Goal: Task Accomplishment & Management: Complete application form

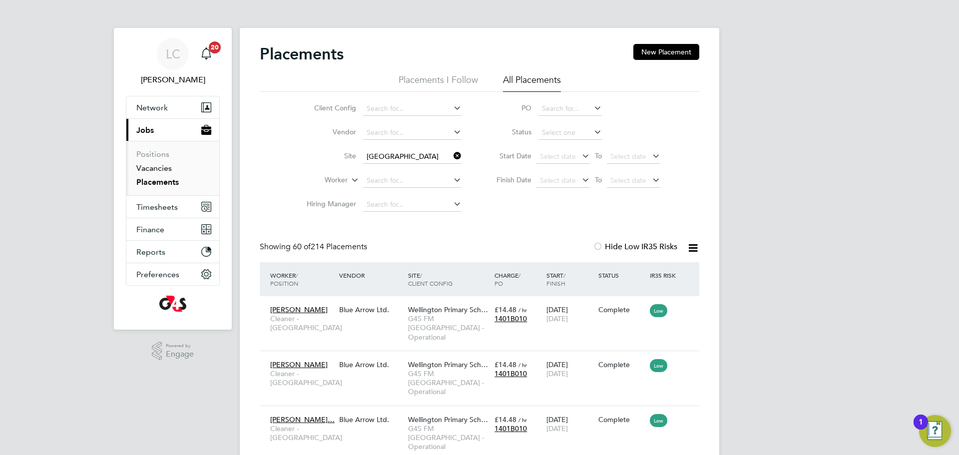
click at [162, 163] on link "Vacancies" at bounding box center [153, 167] width 35 height 9
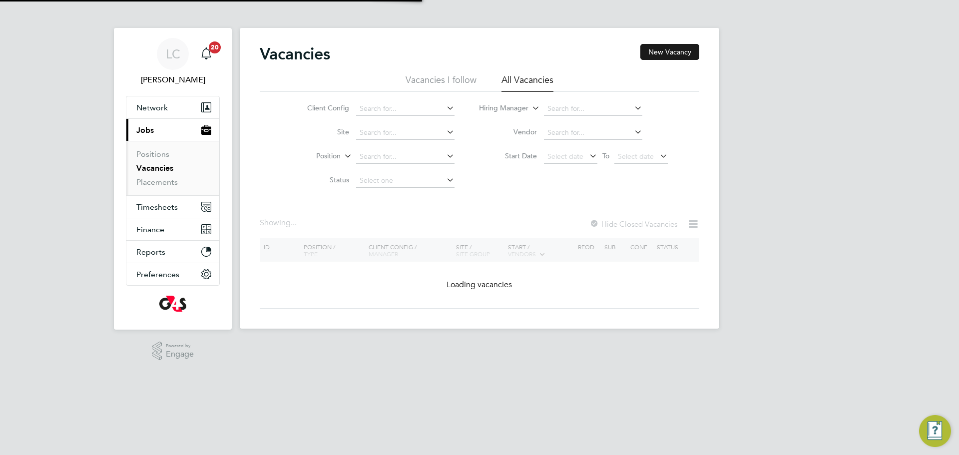
click at [669, 53] on button "New Vacancy" at bounding box center [669, 52] width 59 height 16
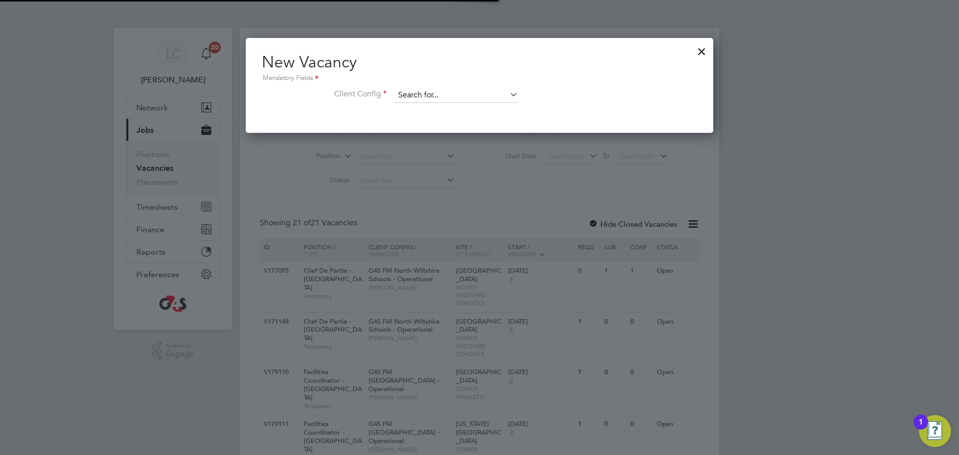
click at [465, 92] on input at bounding box center [456, 95] width 123 height 15
click at [460, 120] on li "G4S FM [GEOGRAPHIC_DATA] - Operational" at bounding box center [463, 122] width 138 height 13
type input "G4S FM [GEOGRAPHIC_DATA] - Operational"
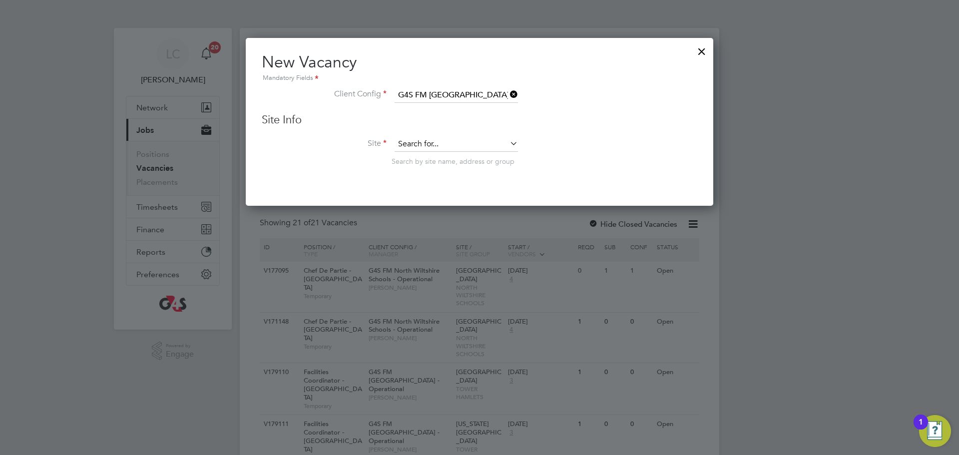
click at [440, 143] on input at bounding box center [456, 144] width 123 height 15
click at [461, 161] on li "[GEOGRAPHIC_DATA]" at bounding box center [456, 158] width 124 height 13
type input "[GEOGRAPHIC_DATA]"
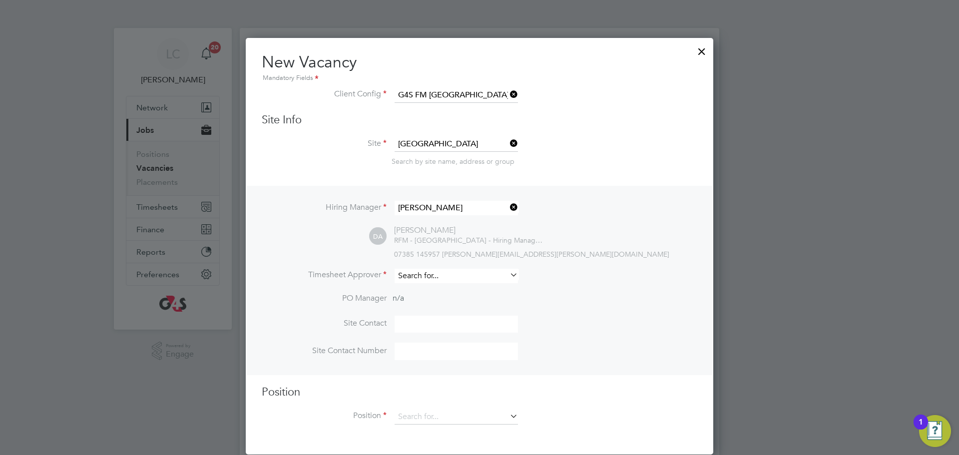
click at [429, 273] on input at bounding box center [456, 276] width 123 height 14
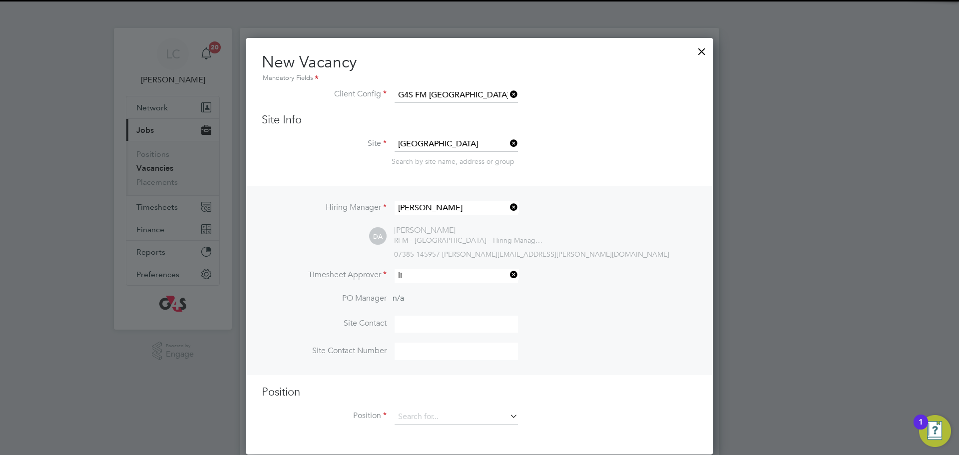
click at [428, 290] on li "[PERSON_NAME]" at bounding box center [456, 290] width 124 height 13
type input "[PERSON_NAME]"
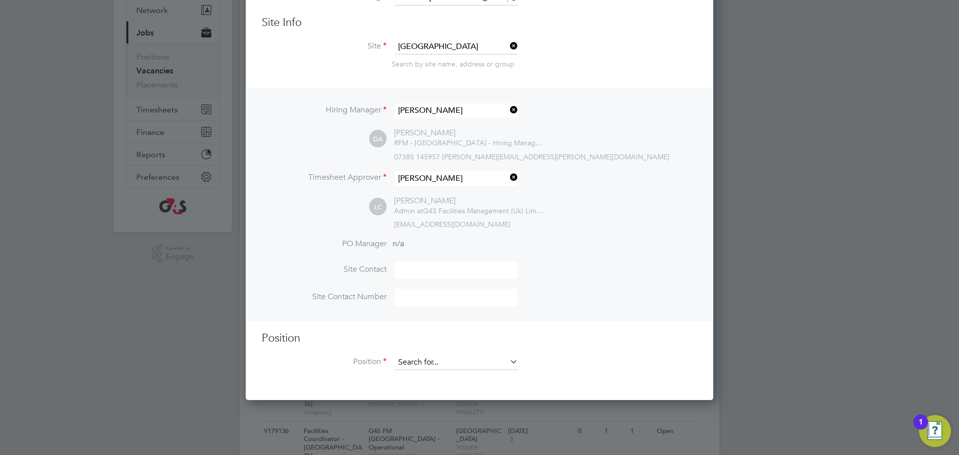
click at [429, 363] on input at bounding box center [456, 362] width 123 height 15
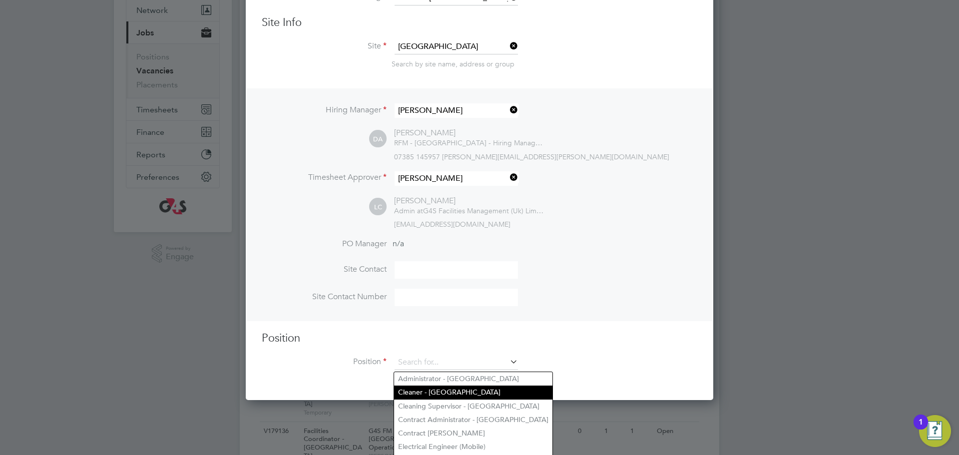
click at [431, 387] on li "Cleaner - [GEOGRAPHIC_DATA]" at bounding box center [473, 392] width 158 height 13
type input "Cleaner - [GEOGRAPHIC_DATA]"
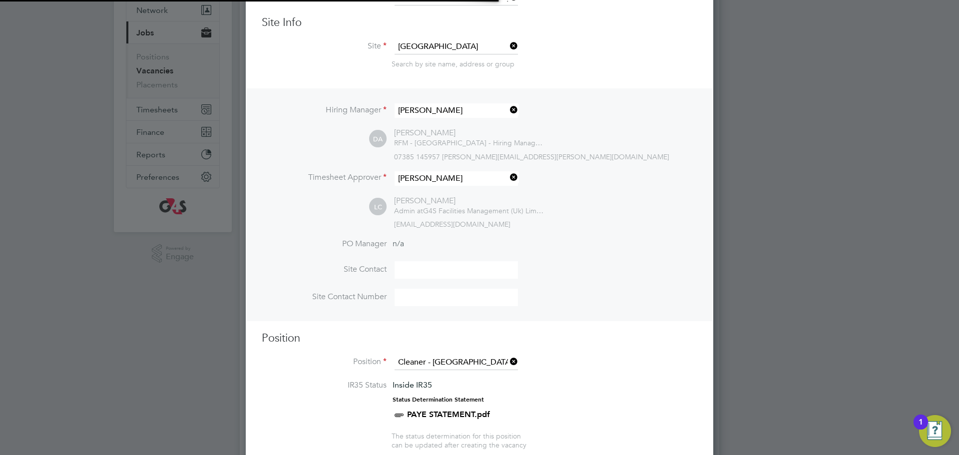
type textarea "**Lor Ipsumdolorsitame** ▪ Co adipi eli sed doeiusmo temporin, utlabo etdo mag …"
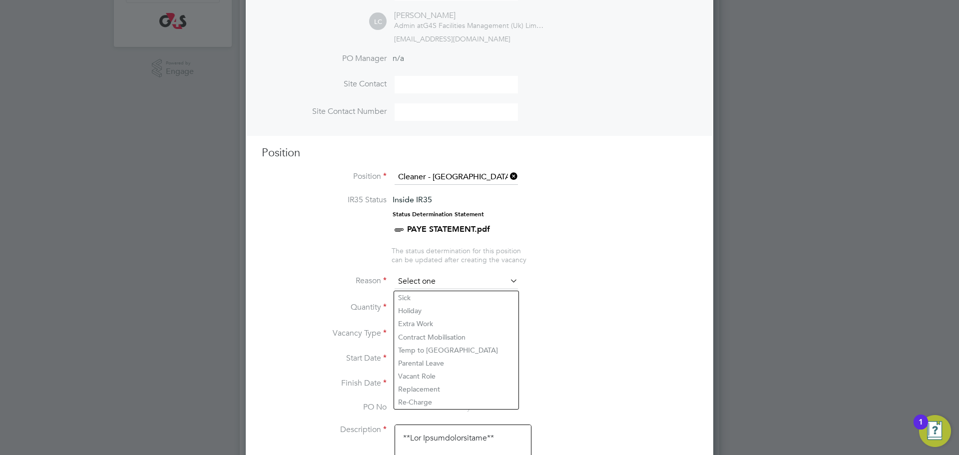
click at [442, 286] on input at bounding box center [456, 281] width 123 height 15
click at [426, 386] on li "Replacement" at bounding box center [456, 389] width 124 height 13
type input "Replacement"
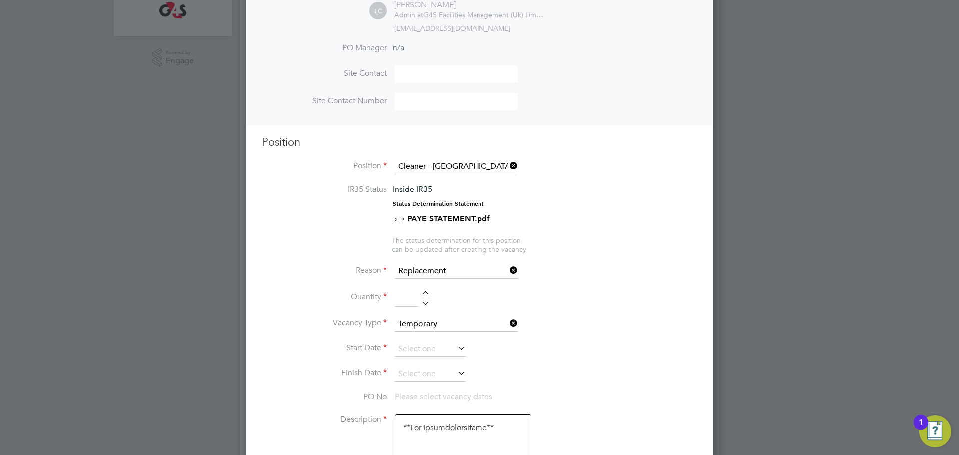
click at [428, 294] on div at bounding box center [425, 294] width 8 height 7
type input "2"
click at [450, 357] on input at bounding box center [430, 349] width 71 height 15
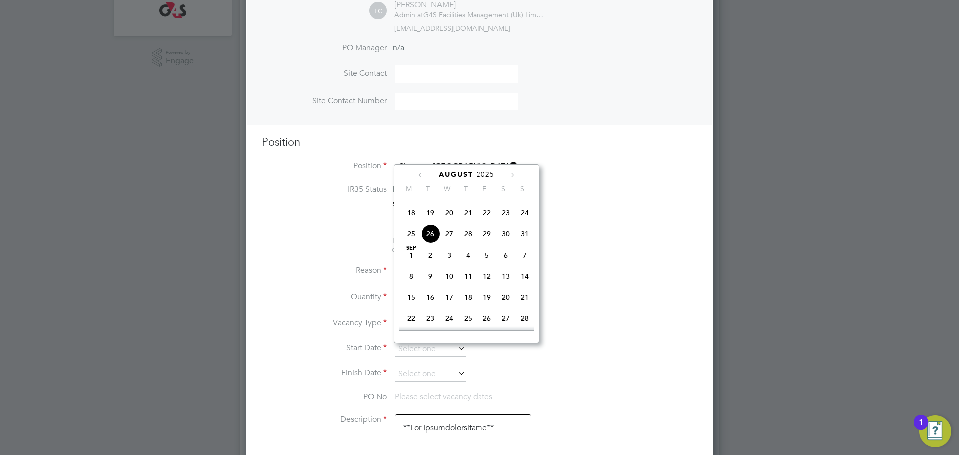
click at [452, 243] on span "27" at bounding box center [448, 233] width 19 height 19
type input "[DATE]"
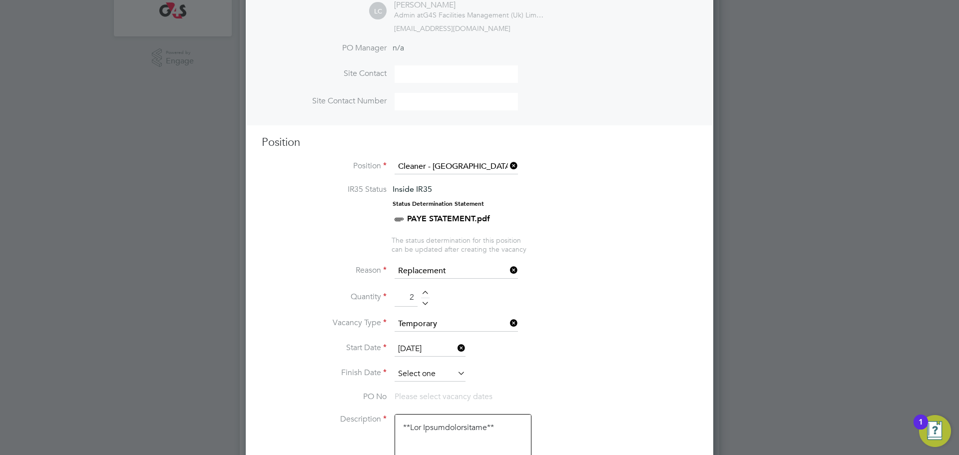
click at [429, 375] on input at bounding box center [430, 374] width 71 height 15
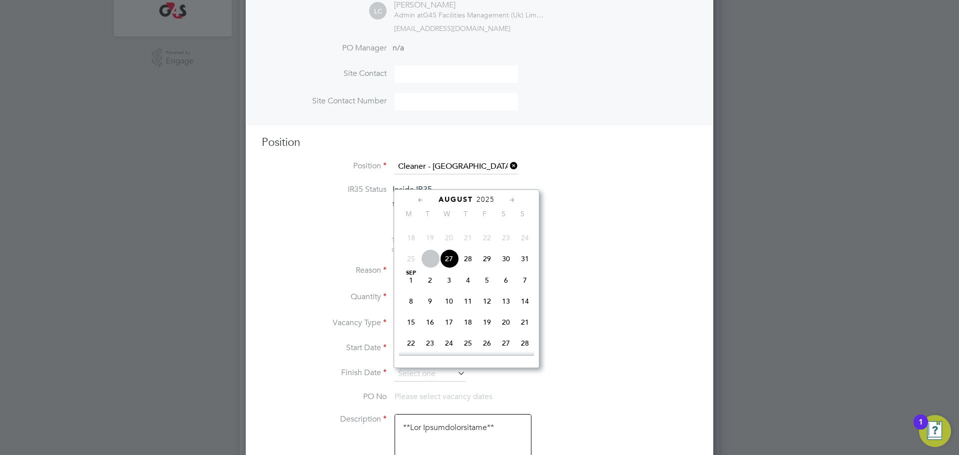
click at [489, 268] on span "29" at bounding box center [486, 258] width 19 height 19
type input "[DATE]"
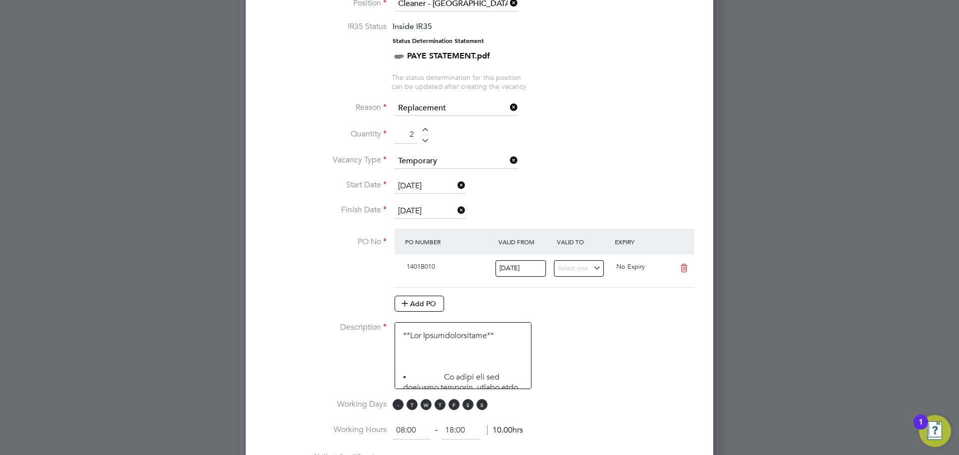
click at [399, 403] on span "M" at bounding box center [398, 404] width 11 height 11
drag, startPoint x: 409, startPoint y: 406, endPoint x: 470, endPoint y: 423, distance: 63.6
click at [411, 406] on span "T" at bounding box center [412, 404] width 11 height 11
click at [468, 409] on span "S" at bounding box center [467, 404] width 11 height 11
click at [486, 409] on span "S" at bounding box center [481, 404] width 11 height 11
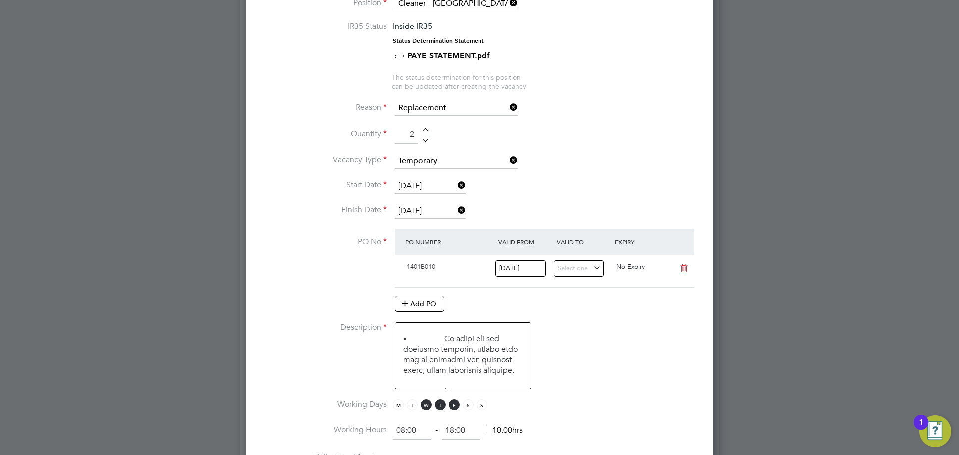
drag, startPoint x: 459, startPoint y: 428, endPoint x: 441, endPoint y: 429, distance: 18.0
click at [441, 429] on ng-form "08:00 ‐ 18:00 10.00hrs" at bounding box center [458, 430] width 130 height 10
type input "12:00"
drag, startPoint x: 662, startPoint y: 350, endPoint x: 652, endPoint y: 352, distance: 10.8
click at [664, 351] on li "Description" at bounding box center [479, 360] width 435 height 77
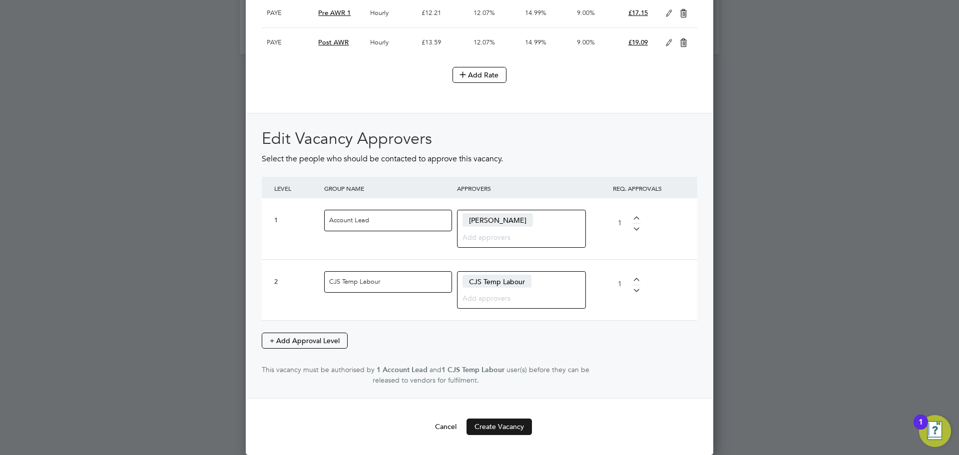
click at [502, 428] on button "Create Vacancy" at bounding box center [498, 427] width 65 height 16
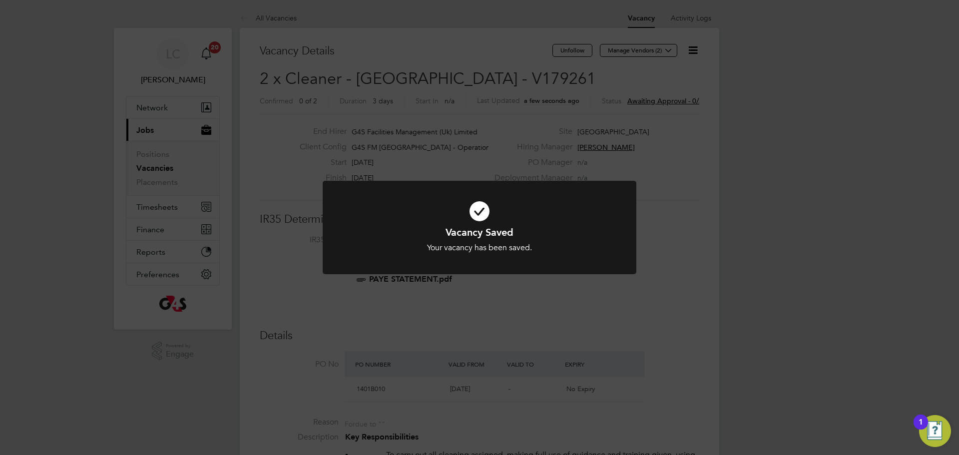
drag, startPoint x: 606, startPoint y: 385, endPoint x: 604, endPoint y: 368, distance: 17.2
click at [606, 384] on div "Vacancy Saved Your vacancy has been saved. Cancel Okay" at bounding box center [479, 227] width 959 height 455
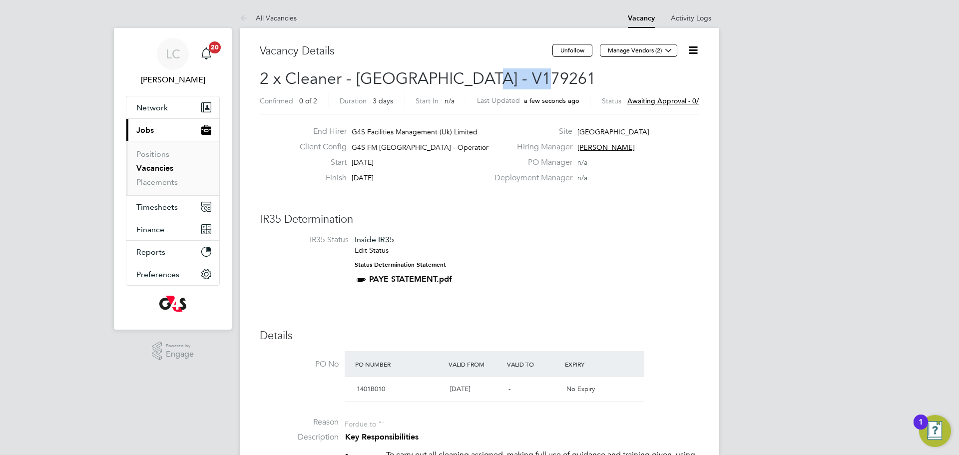
drag, startPoint x: 539, startPoint y: 73, endPoint x: 465, endPoint y: 79, distance: 73.7
click at [465, 79] on h2 "2 x Cleaner - [GEOGRAPHIC_DATA] - V179261 Confirmed 0 of 2 Duration 3 days Star…" at bounding box center [479, 89] width 439 height 42
copy span "V179261"
click at [655, 49] on button "Manage Vendors (2)" at bounding box center [638, 50] width 77 height 13
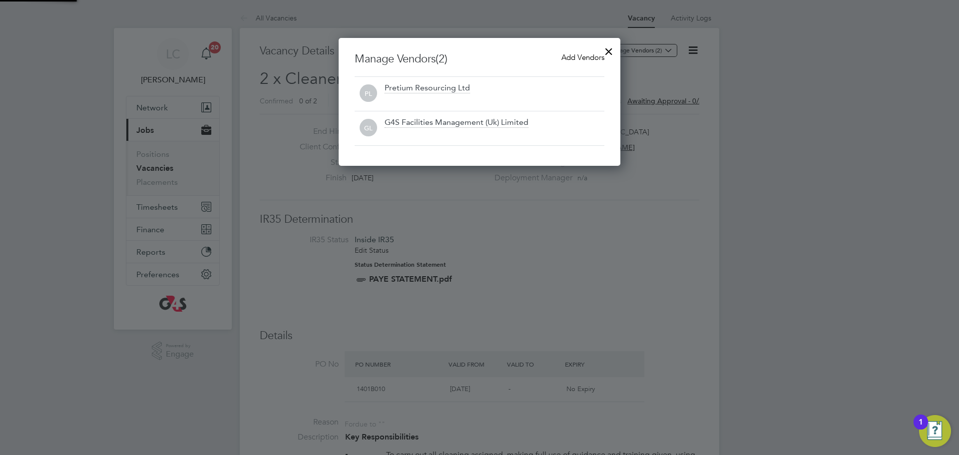
scroll to position [128, 282]
click at [586, 58] on span "Add Vendors" at bounding box center [582, 56] width 43 height 9
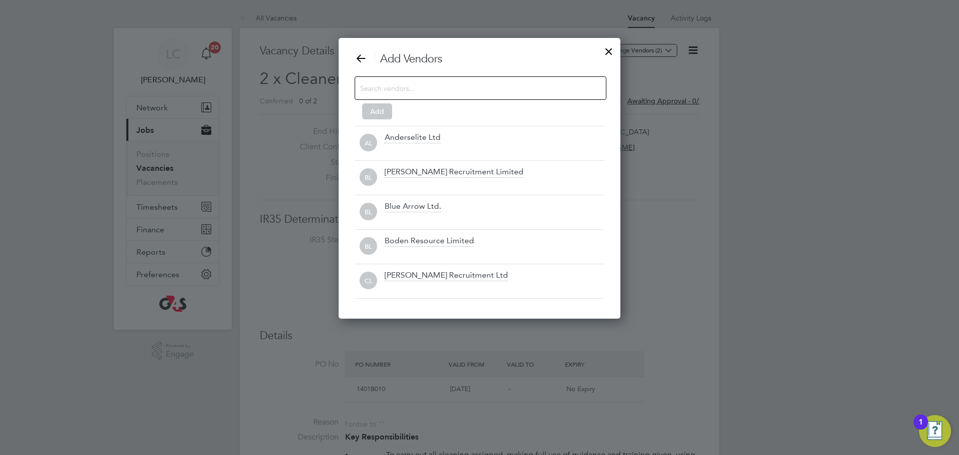
click at [462, 86] on input at bounding box center [472, 87] width 225 height 13
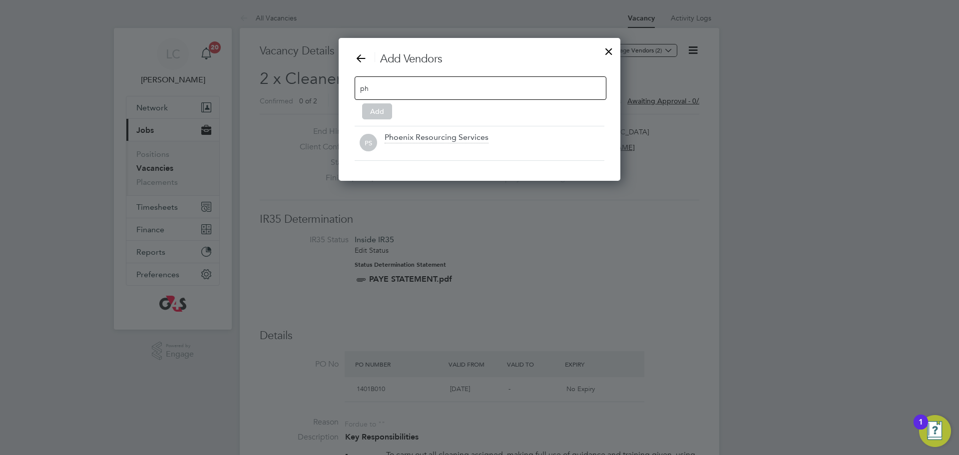
scroll to position [143, 282]
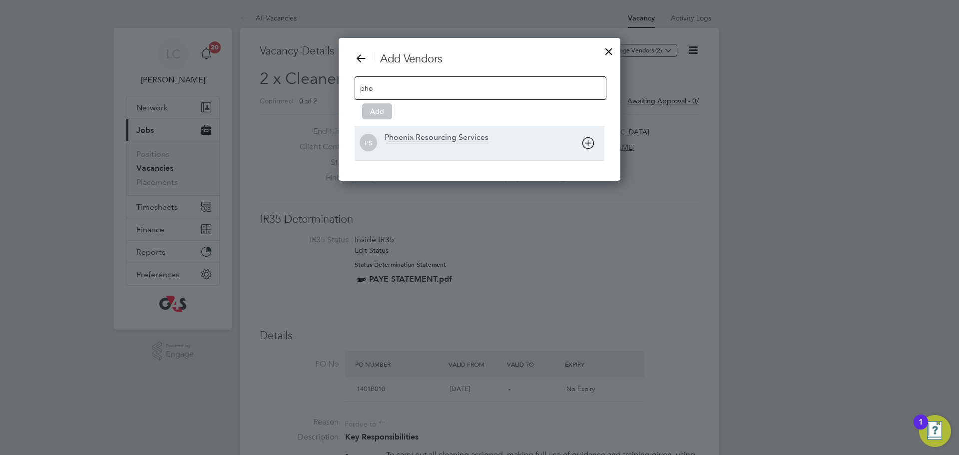
type input "pho"
click at [434, 128] on div "PS Phoenix Resourcing Services" at bounding box center [480, 143] width 250 height 34
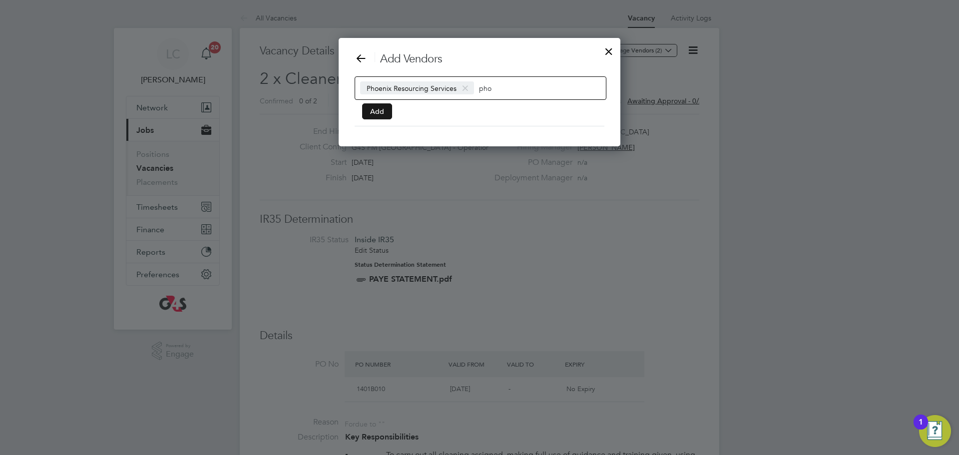
click at [381, 109] on button "Add" at bounding box center [377, 111] width 30 height 16
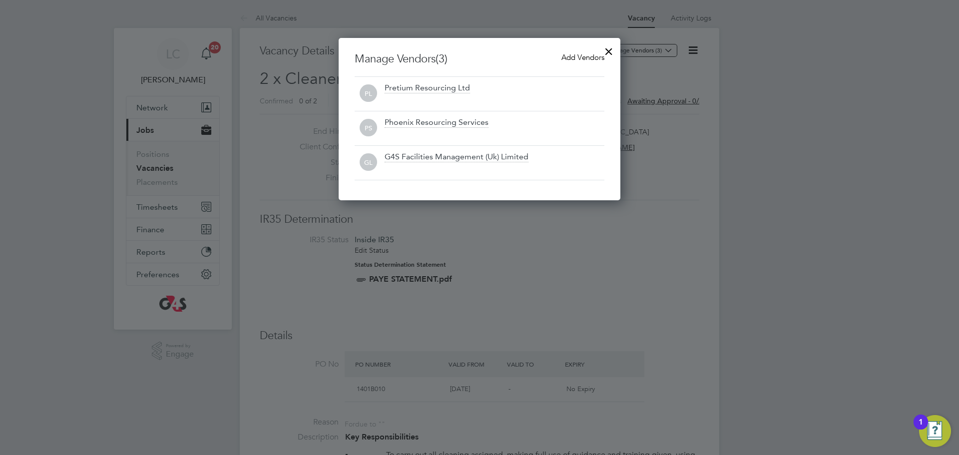
drag, startPoint x: 605, startPoint y: 49, endPoint x: 604, endPoint y: 66, distance: 17.5
click at [605, 49] on div at bounding box center [609, 49] width 18 height 18
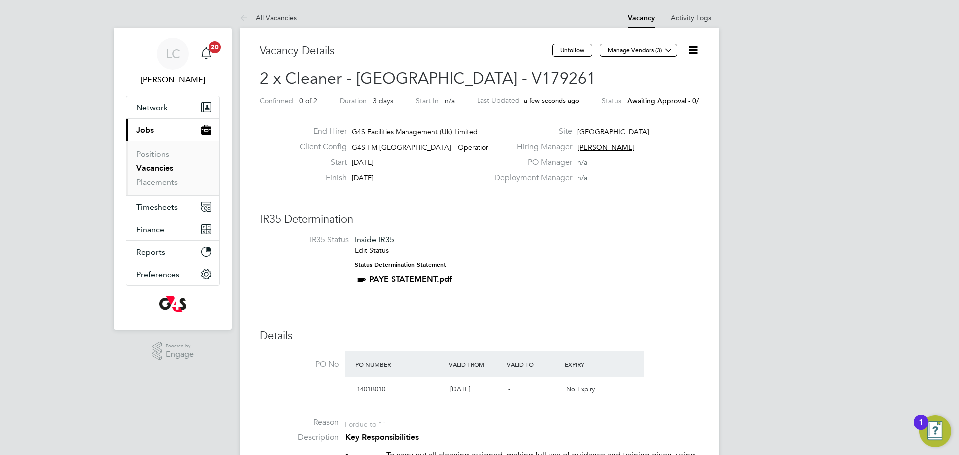
click at [626, 57] on span "Manage Vendors (3)" at bounding box center [639, 53] width 79 height 9
click at [672, 50] on icon at bounding box center [668, 49] width 7 height 7
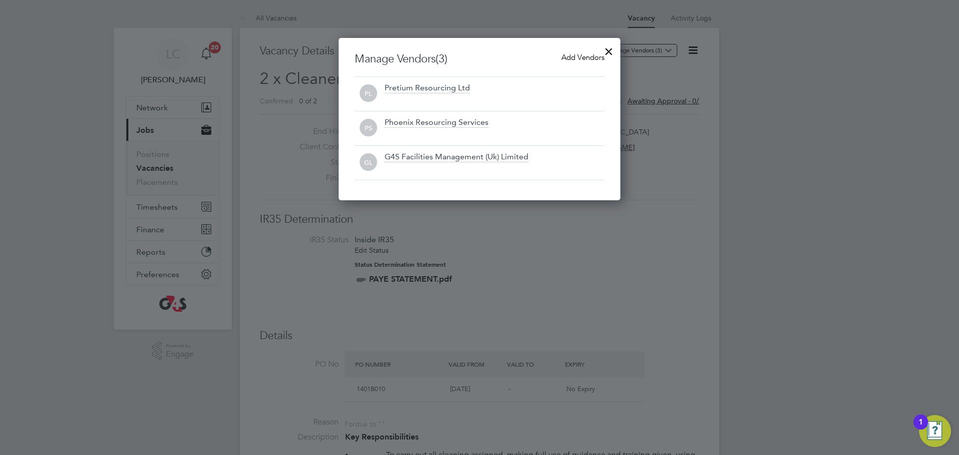
click at [611, 47] on div at bounding box center [609, 49] width 18 height 18
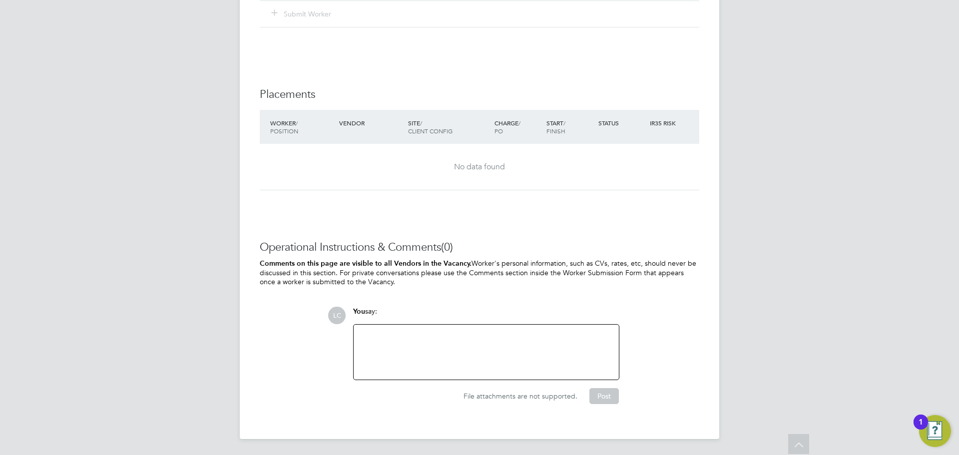
click at [439, 337] on div at bounding box center [486, 352] width 253 height 43
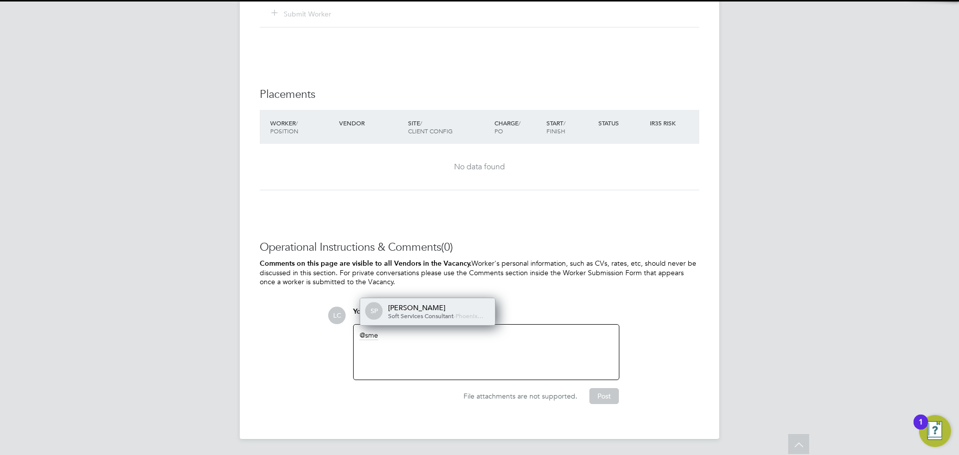
click at [438, 303] on div "[PERSON_NAME]" at bounding box center [438, 307] width 100 height 9
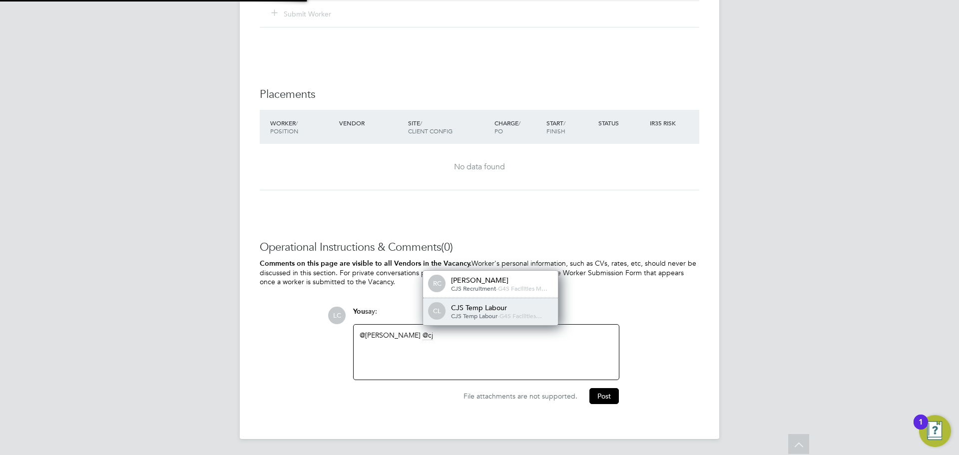
click at [461, 307] on div "CJS Temp Labour" at bounding box center [501, 307] width 100 height 9
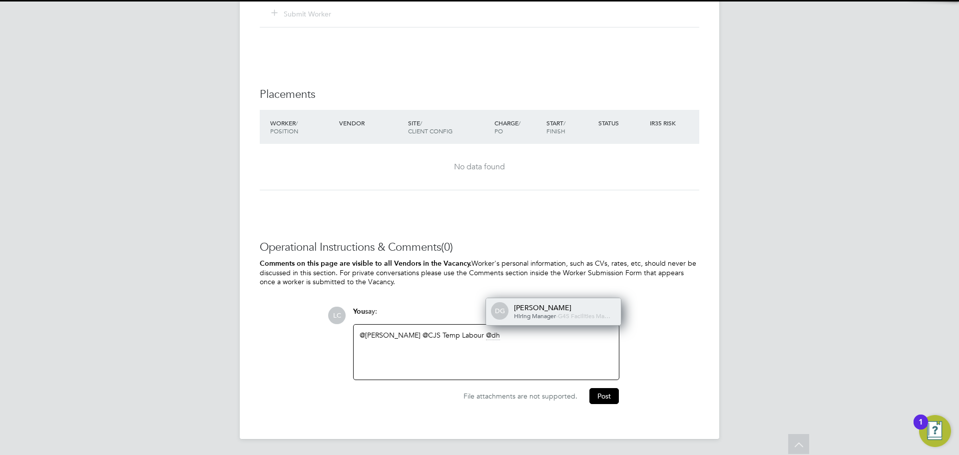
click at [538, 304] on div "[PERSON_NAME] Hiring Manager - G4S Facilities Ma…" at bounding box center [564, 311] width 100 height 17
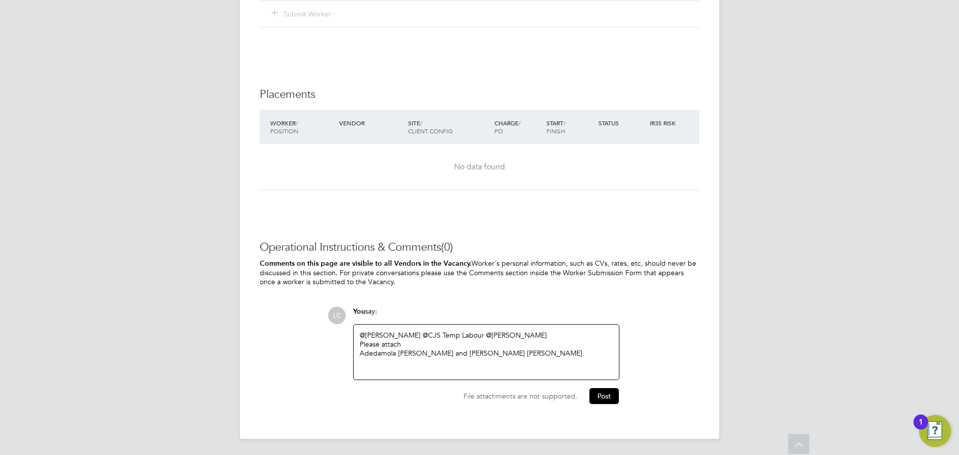
click at [485, 352] on div "Adedamola [PERSON_NAME] and [PERSON_NAME] [PERSON_NAME]" at bounding box center [486, 353] width 253 height 9
click at [468, 371] on div "@[PERSON_NAME] ​ @CJS Temp Labour ​ @[PERSON_NAME] ​ Please attach Adedamola [P…" at bounding box center [486, 352] width 253 height 43
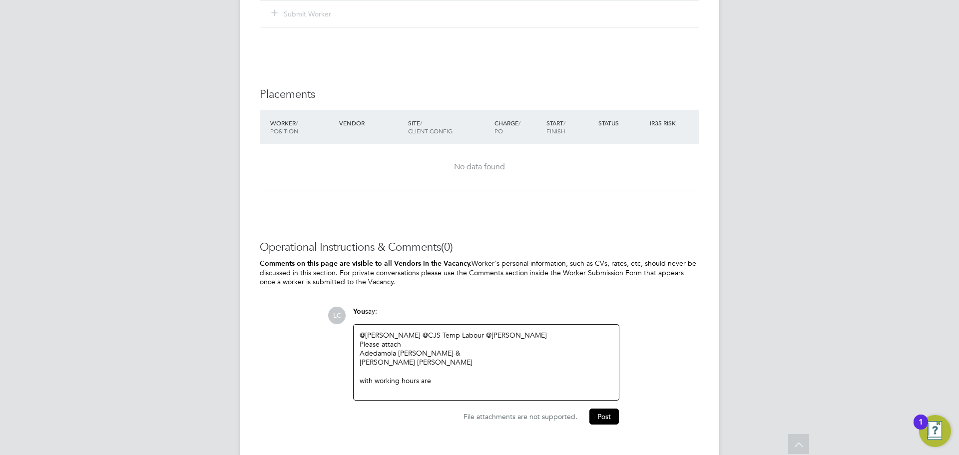
click at [447, 347] on div "Please attach" at bounding box center [486, 344] width 253 height 9
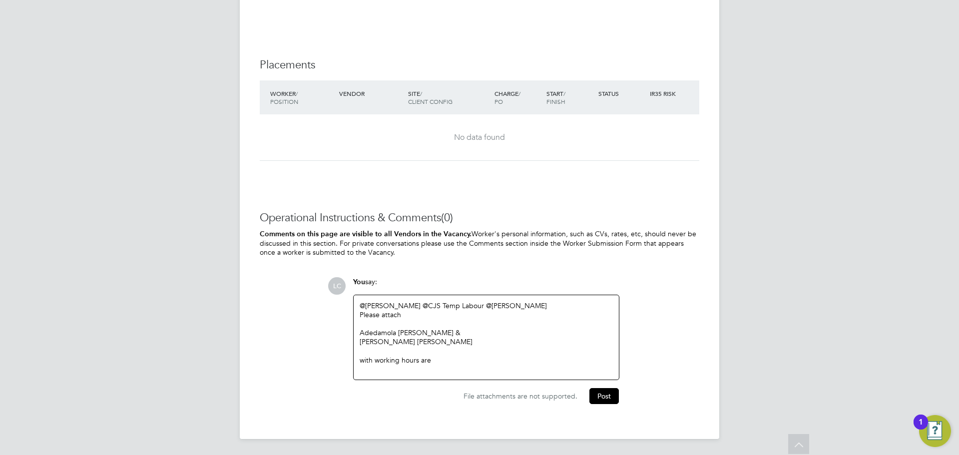
click at [371, 367] on div at bounding box center [486, 369] width 253 height 9
click at [448, 367] on div "Wed - Fri 08:00 - 12:00" at bounding box center [486, 369] width 253 height 9
drag, startPoint x: 391, startPoint y: 366, endPoint x: 463, endPoint y: 384, distance: 75.0
click at [392, 367] on div "Wed - Fri 08:00 - 12:00" at bounding box center [486, 369] width 253 height 9
drag, startPoint x: 448, startPoint y: 368, endPoint x: 410, endPoint y: 373, distance: 38.8
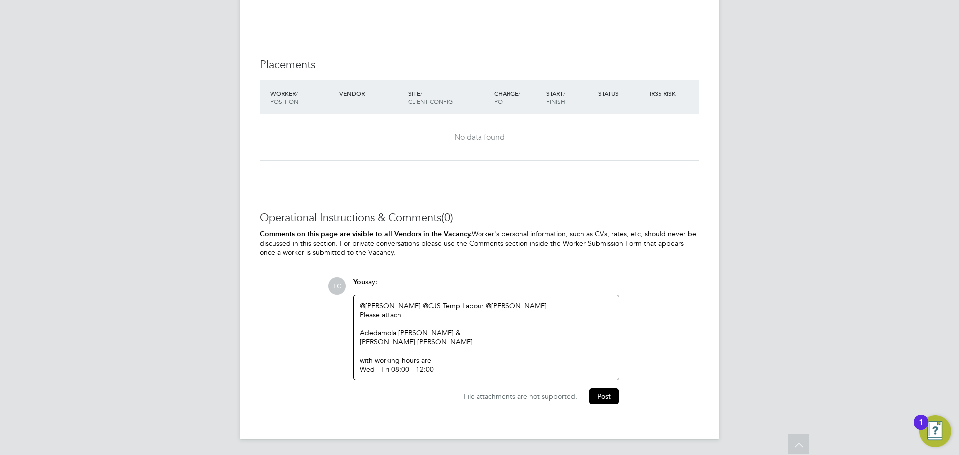
click at [447, 368] on div "Wed - Fri 08:00 - 12:00" at bounding box center [486, 369] width 253 height 9
click at [393, 371] on div "Wed - Fri 08:00 - 12:00" at bounding box center [486, 369] width 253 height 9
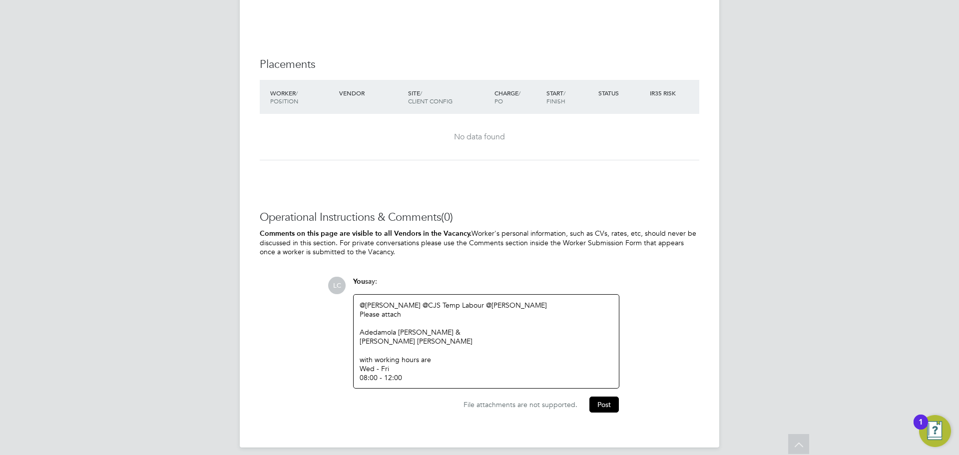
click at [414, 363] on div "with working hours are" at bounding box center [486, 359] width 253 height 9
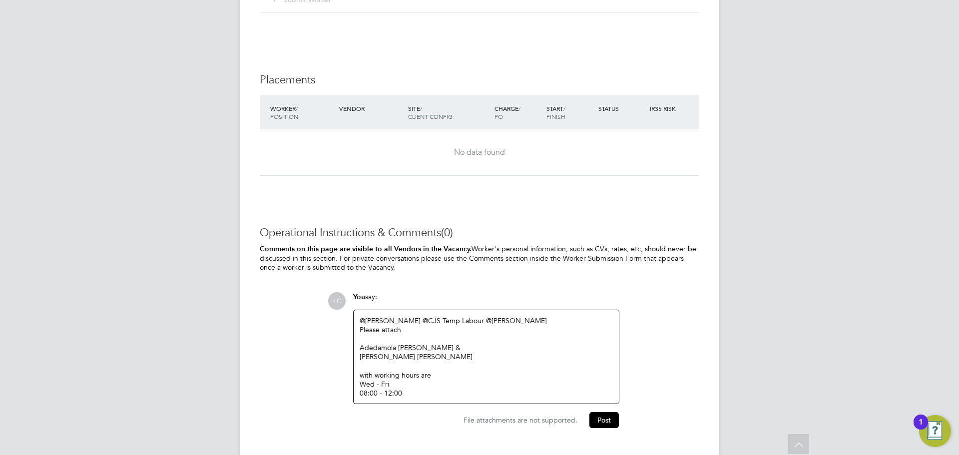
click at [416, 342] on div at bounding box center [486, 338] width 253 height 9
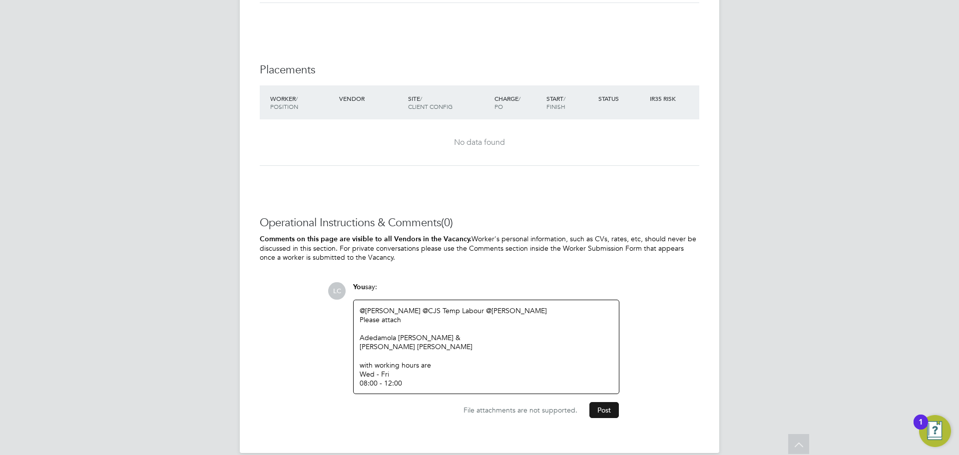
click at [605, 404] on button "Post" at bounding box center [603, 410] width 29 height 16
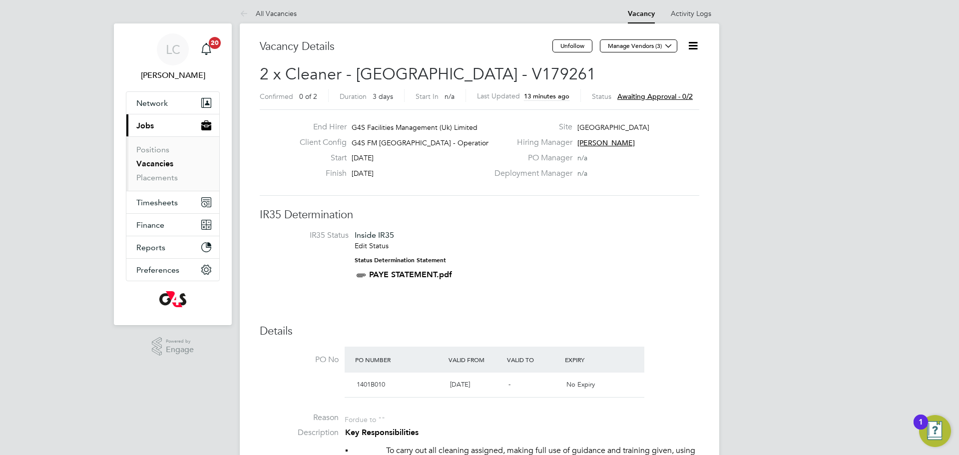
scroll to position [0, 0]
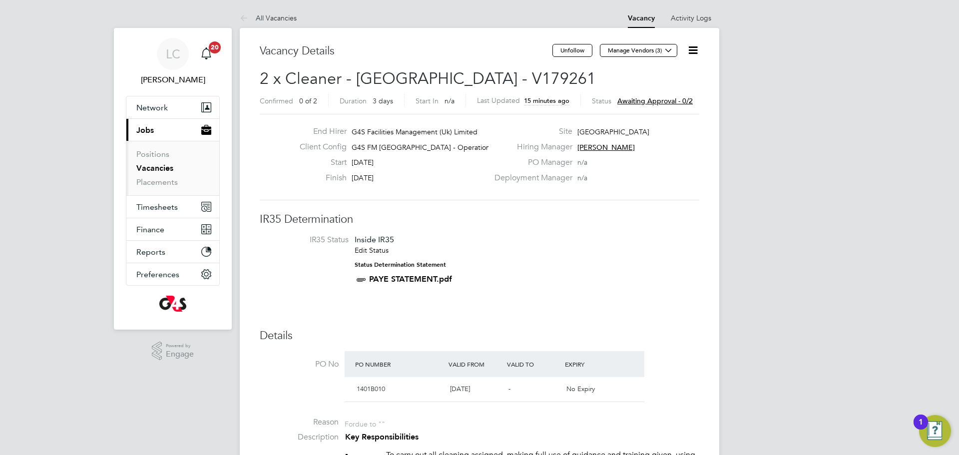
click at [152, 175] on li "Vacancies" at bounding box center [173, 170] width 75 height 14
click at [155, 181] on link "Placements" at bounding box center [156, 181] width 41 height 9
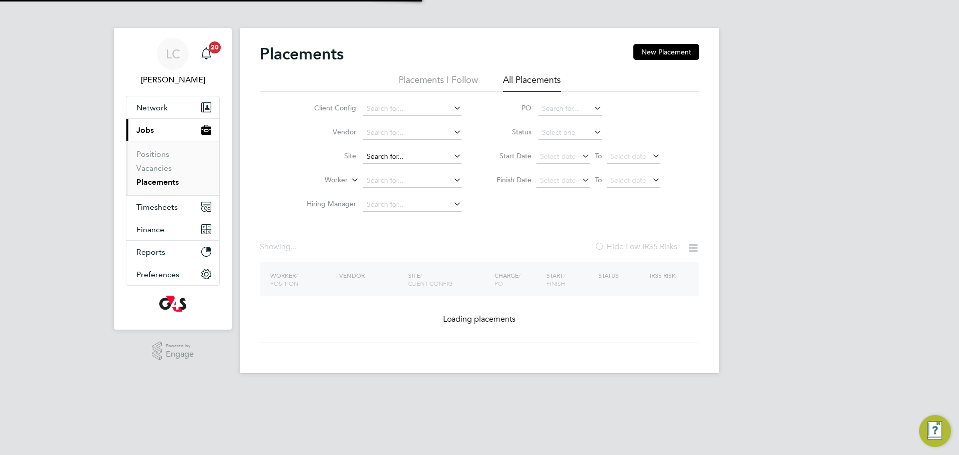
click at [412, 150] on input at bounding box center [412, 157] width 98 height 14
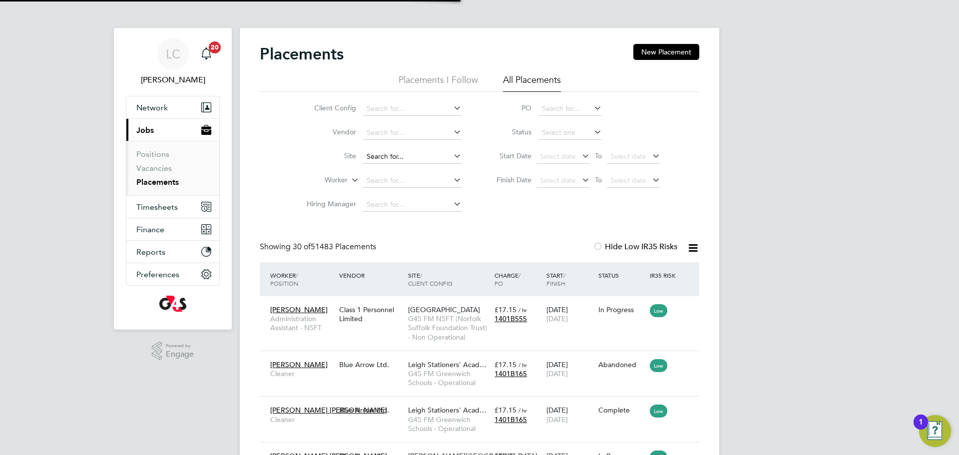
click at [412, 151] on input at bounding box center [412, 157] width 98 height 14
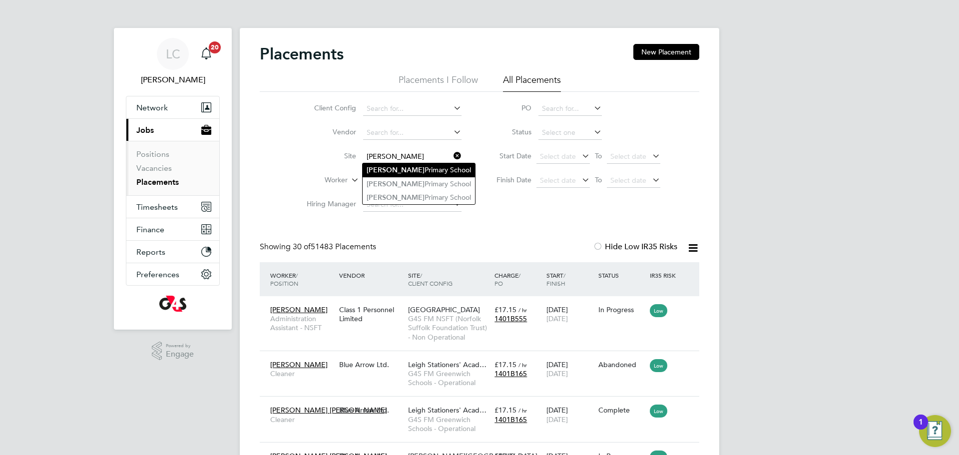
click at [419, 171] on li "[PERSON_NAME][GEOGRAPHIC_DATA]" at bounding box center [419, 169] width 112 height 13
type input "[PERSON_NAME][GEOGRAPHIC_DATA]"
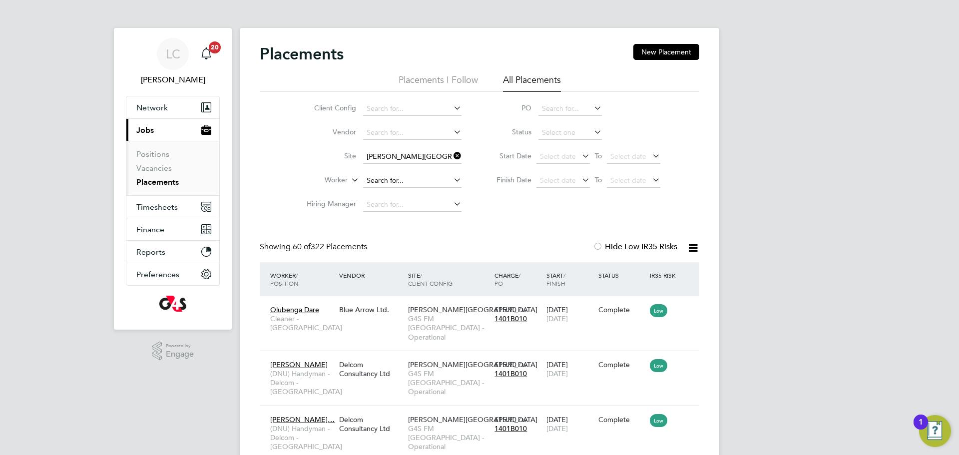
click at [418, 177] on input at bounding box center [412, 181] width 98 height 14
paste input "[PERSON_NAME] &"
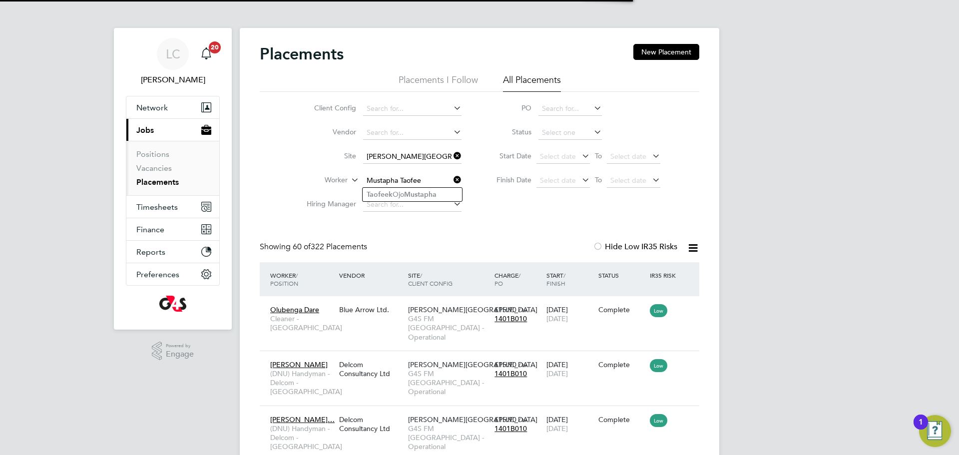
click at [433, 197] on b "Mustapha" at bounding box center [420, 194] width 32 height 8
type input "[PERSON_NAME] [PERSON_NAME]"
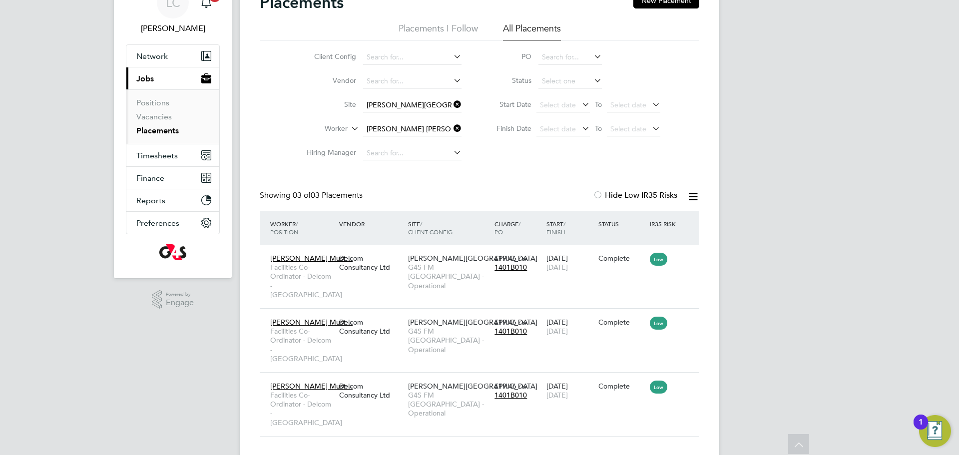
click at [451, 127] on icon at bounding box center [451, 128] width 0 height 14
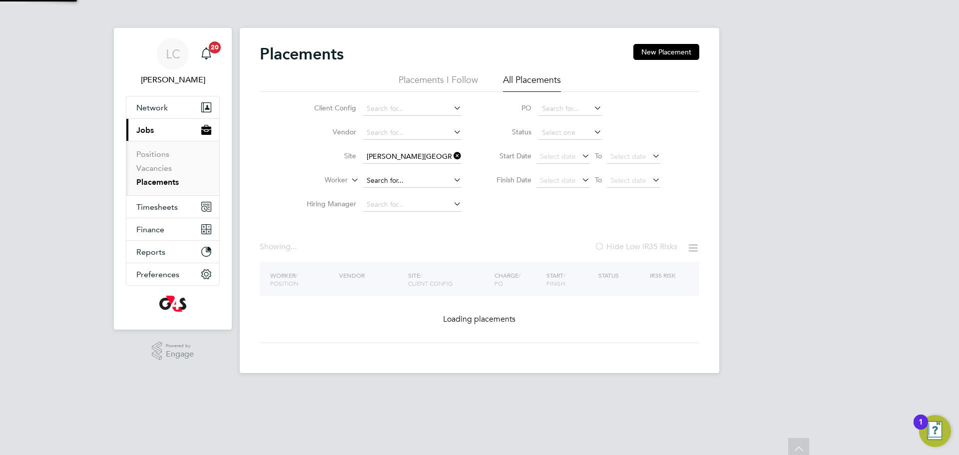
click at [387, 171] on li "Worker" at bounding box center [380, 181] width 188 height 24
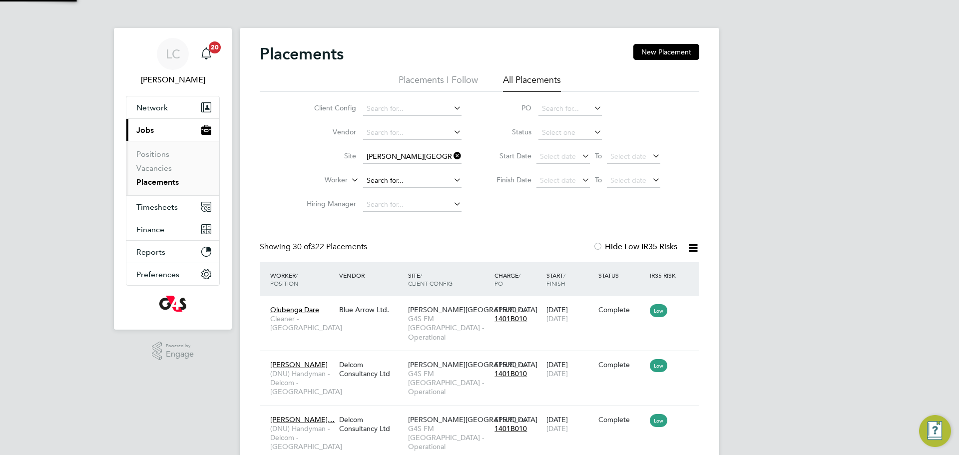
click at [390, 181] on input at bounding box center [412, 181] width 98 height 14
paste input "[PERSON_NAME] &"
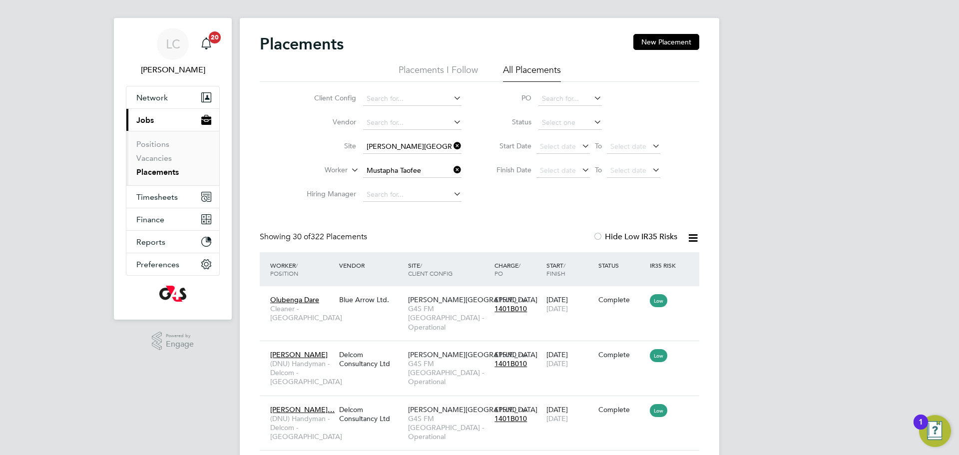
click at [415, 178] on li "[PERSON_NAME] [PERSON_NAME]" at bounding box center [412, 184] width 99 height 13
type input "[PERSON_NAME] [PERSON_NAME]"
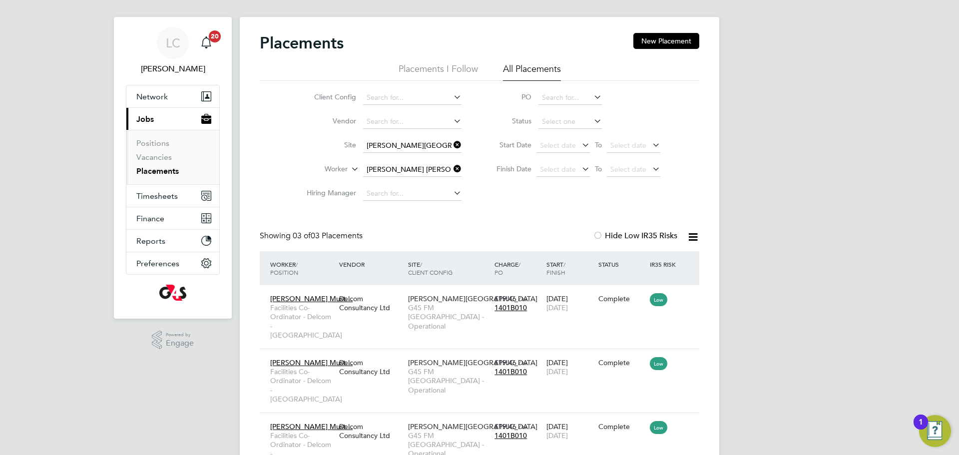
click at [156, 162] on li "Vacancies" at bounding box center [173, 159] width 75 height 14
click at [156, 158] on link "Vacancies" at bounding box center [153, 156] width 35 height 9
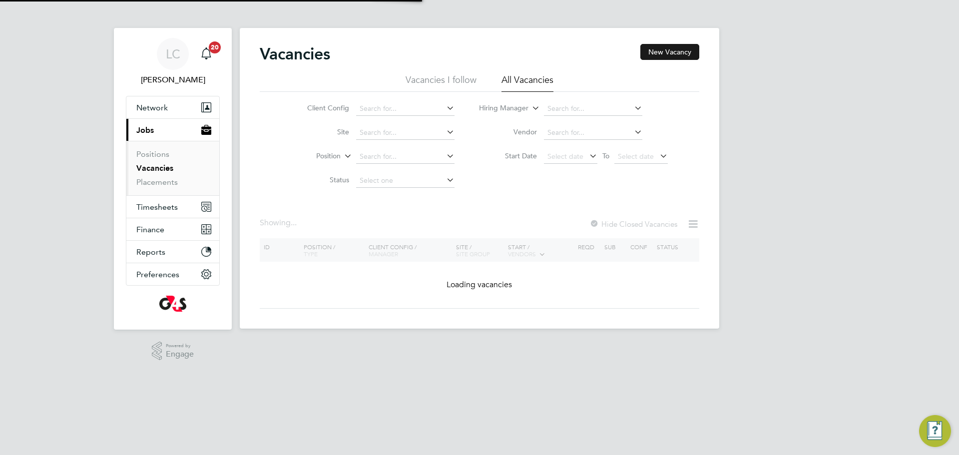
click at [641, 49] on button "New Vacancy" at bounding box center [669, 52] width 59 height 16
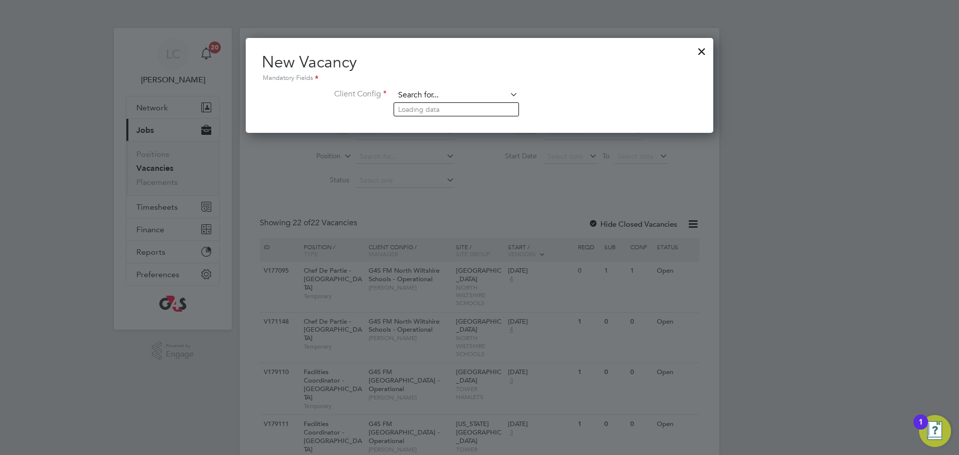
click at [484, 89] on input at bounding box center [456, 95] width 123 height 15
type input "to"
click at [508, 95] on icon at bounding box center [508, 94] width 0 height 14
drag, startPoint x: 424, startPoint y: 192, endPoint x: 406, endPoint y: 175, distance: 24.7
click at [423, 189] on div at bounding box center [479, 227] width 959 height 455
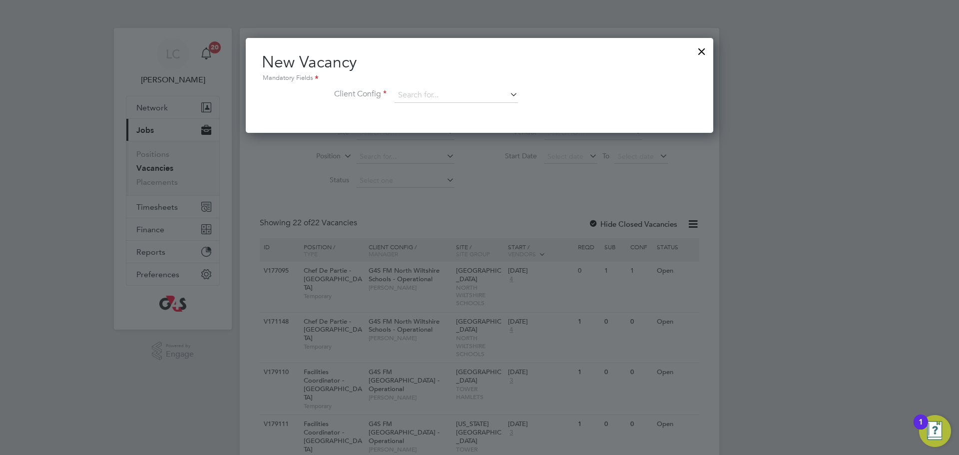
click at [706, 47] on div at bounding box center [702, 49] width 18 height 18
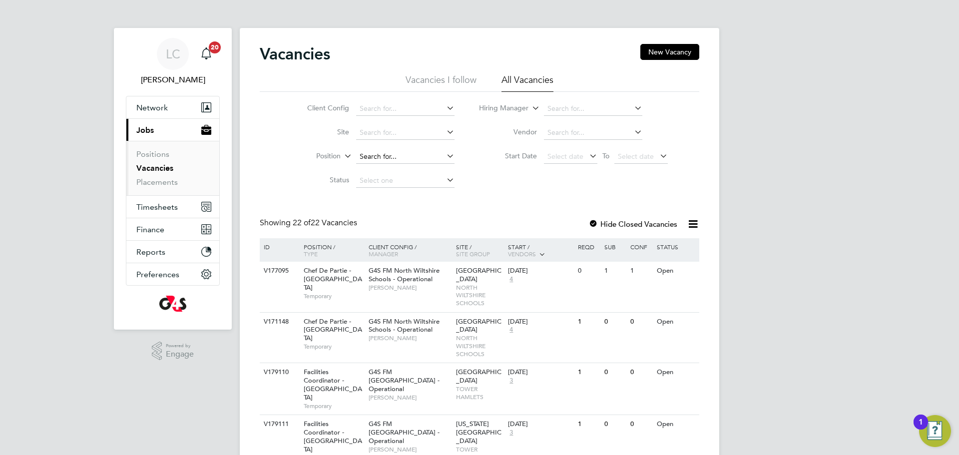
click at [392, 157] on input at bounding box center [405, 157] width 98 height 14
click at [172, 178] on link "Placements" at bounding box center [156, 181] width 41 height 9
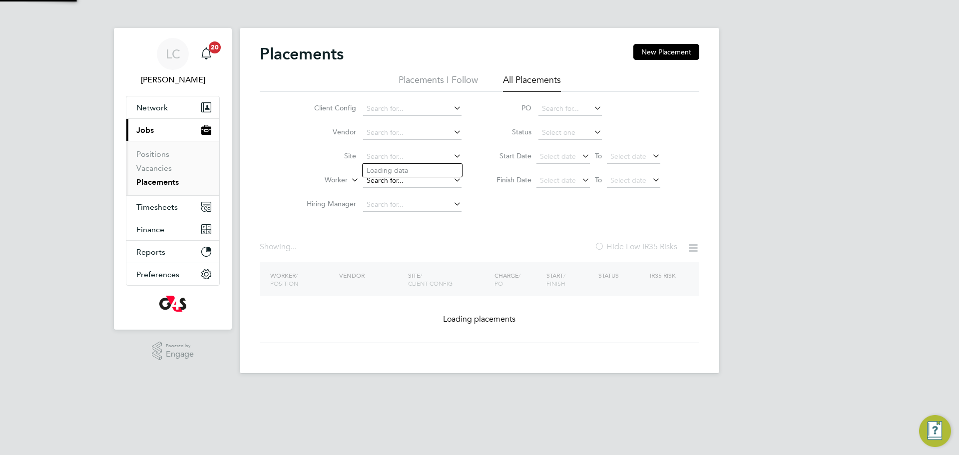
drag, startPoint x: 390, startPoint y: 162, endPoint x: 384, endPoint y: 185, distance: 23.7
click at [390, 168] on div "Placements New Placement Placements I Follow All Placements Client Config Vendo…" at bounding box center [479, 200] width 479 height 345
click at [384, 185] on input at bounding box center [412, 181] width 98 height 14
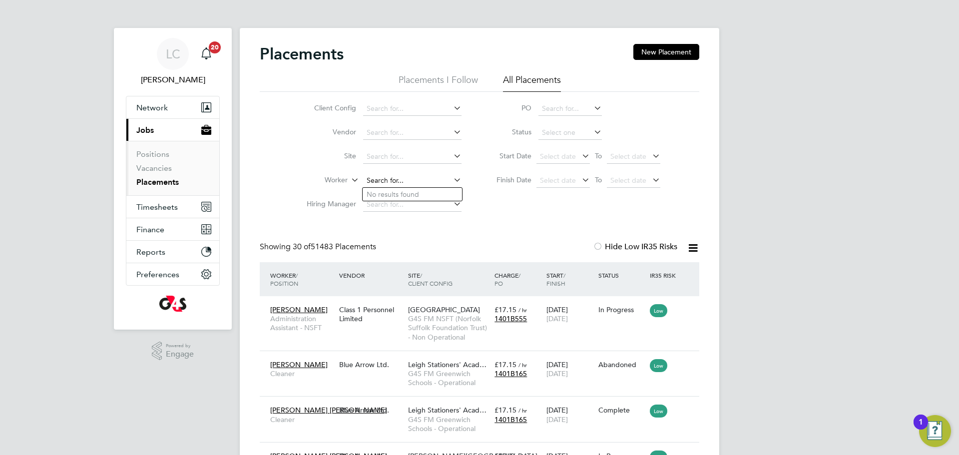
paste input "[PERSON_NAME] &"
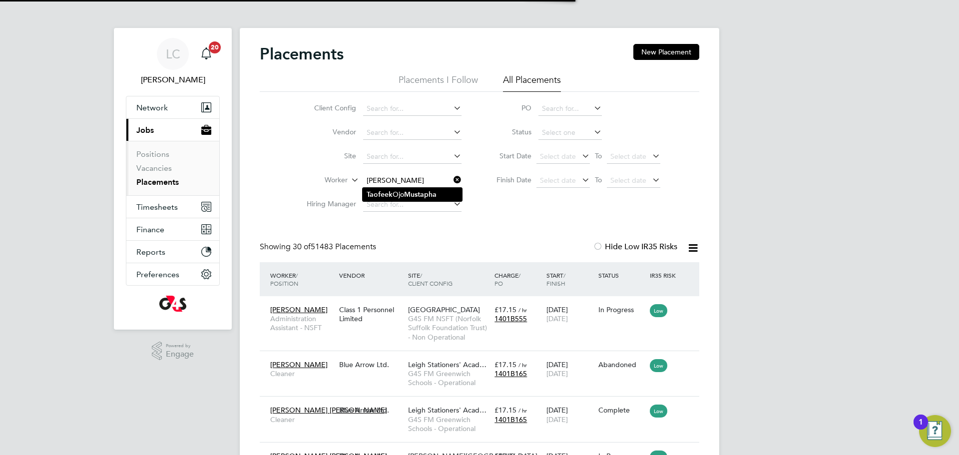
click at [413, 195] on b "Mustapha" at bounding box center [420, 194] width 32 height 8
type input "[PERSON_NAME] [PERSON_NAME]"
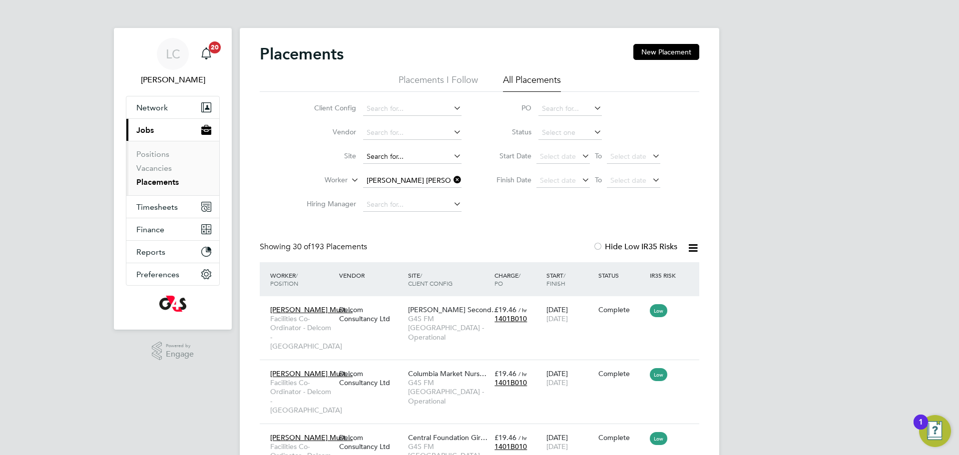
click at [406, 160] on input at bounding box center [412, 157] width 98 height 14
click at [415, 187] on li "Olg a Primary School" at bounding box center [412, 183] width 99 height 13
type input "[PERSON_NAME][GEOGRAPHIC_DATA]"
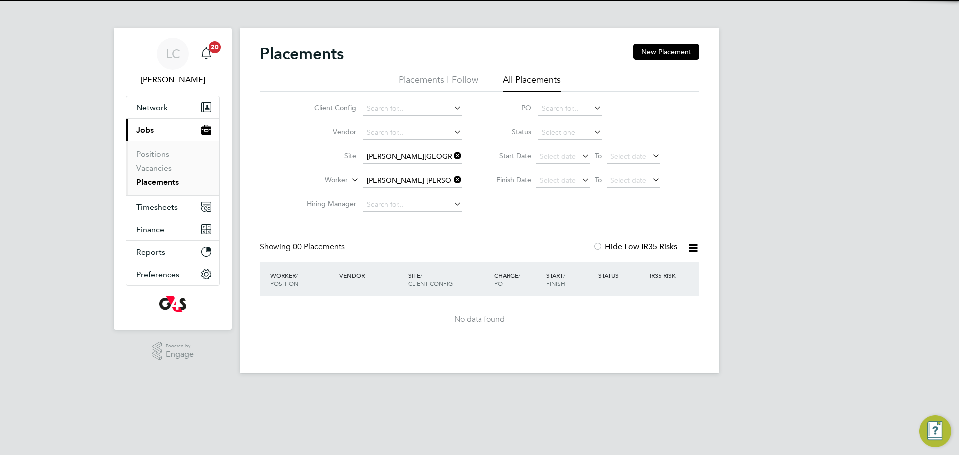
click at [451, 155] on icon at bounding box center [451, 156] width 0 height 14
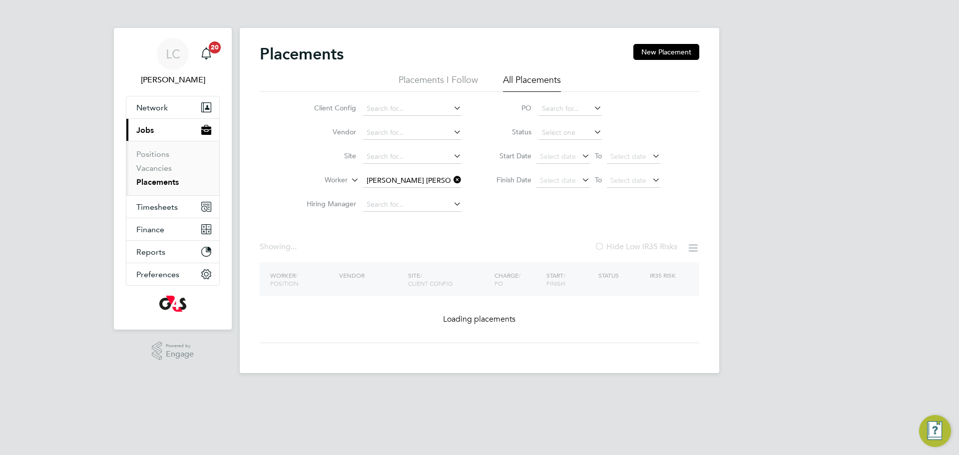
click at [424, 158] on input at bounding box center [412, 157] width 98 height 14
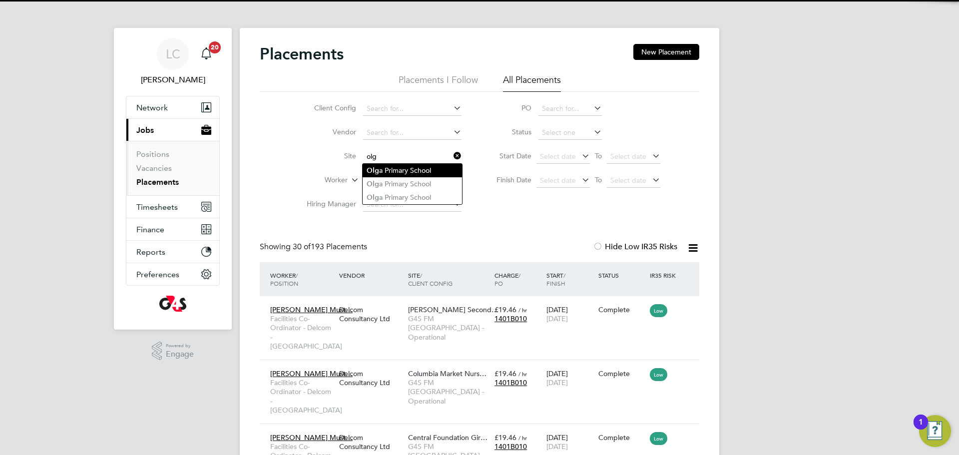
click at [422, 173] on li "Olg a Primary School" at bounding box center [412, 170] width 99 height 13
type input "[PERSON_NAME][GEOGRAPHIC_DATA]"
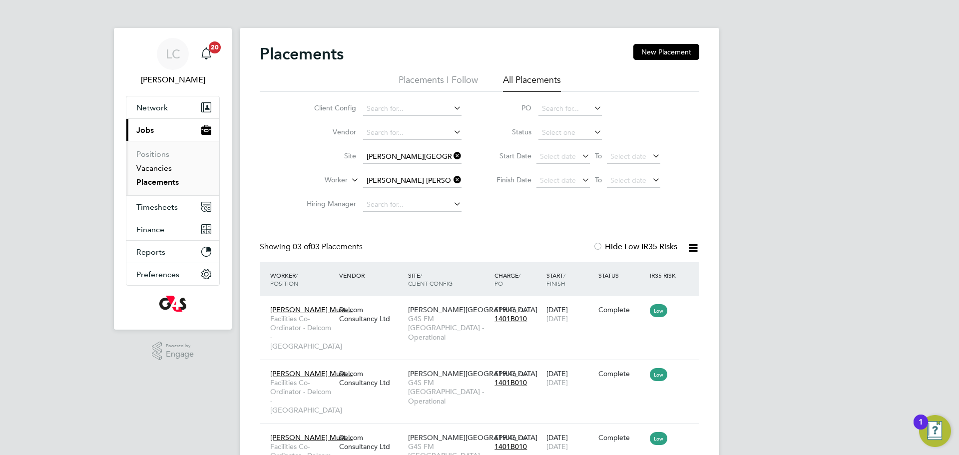
drag, startPoint x: 152, startPoint y: 168, endPoint x: 800, endPoint y: 74, distance: 654.5
click at [152, 168] on link "Vacancies" at bounding box center [153, 167] width 35 height 9
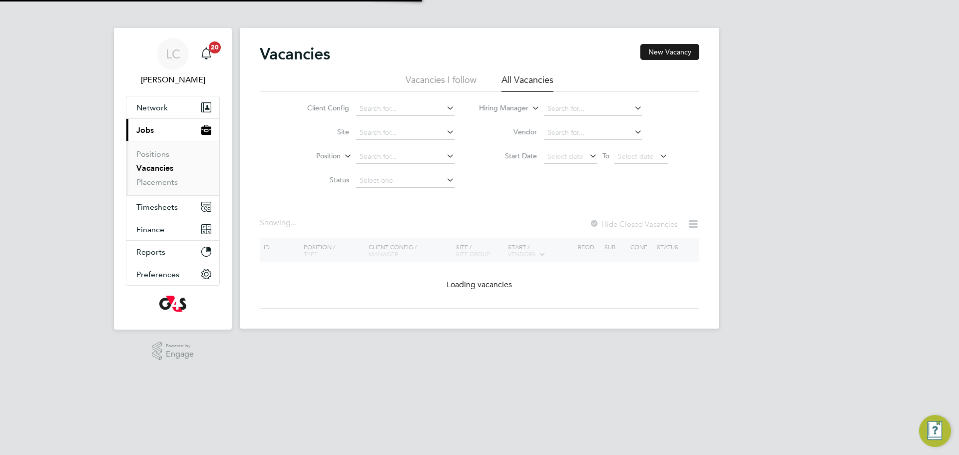
drag, startPoint x: 673, startPoint y: 53, endPoint x: 658, endPoint y: 55, distance: 15.1
click at [673, 53] on button "New Vacancy" at bounding box center [669, 52] width 59 height 16
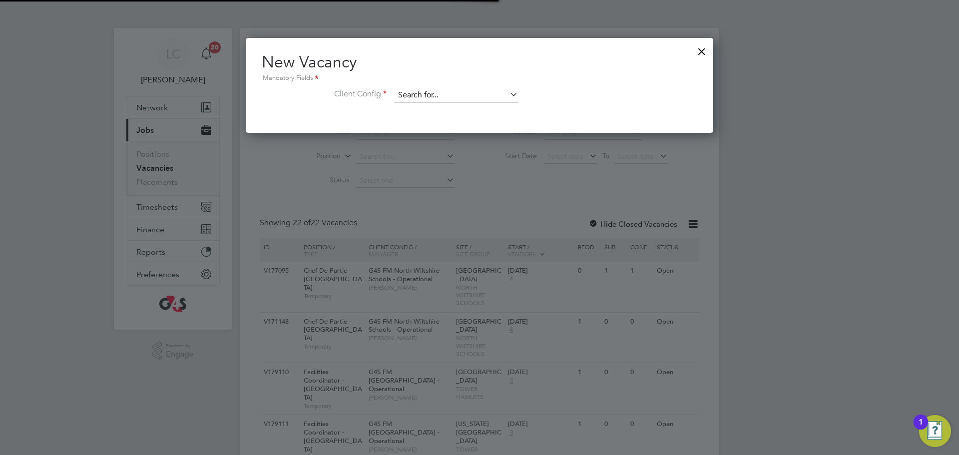
click at [492, 88] on input at bounding box center [456, 95] width 123 height 15
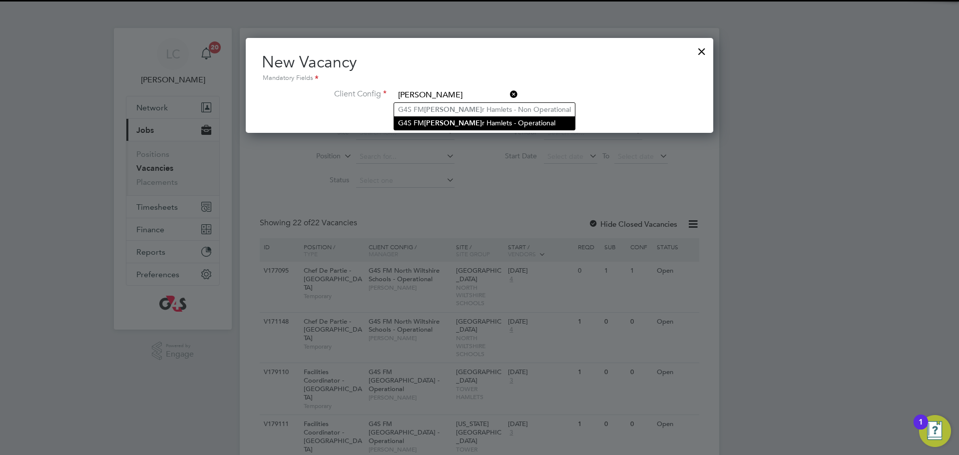
click at [458, 120] on li "G4S [PERSON_NAME] r Hamlets - Operational" at bounding box center [484, 122] width 181 height 13
type input "G4S FM [GEOGRAPHIC_DATA] - Operational"
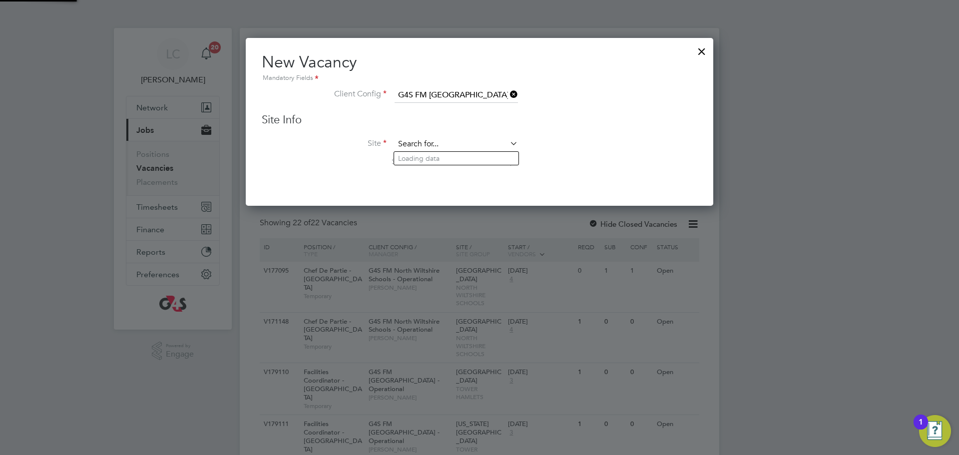
click at [444, 145] on input at bounding box center [456, 144] width 123 height 15
click at [462, 162] on li "[PERSON_NAME][GEOGRAPHIC_DATA]" at bounding box center [456, 158] width 124 height 13
type input "[PERSON_NAME][GEOGRAPHIC_DATA]"
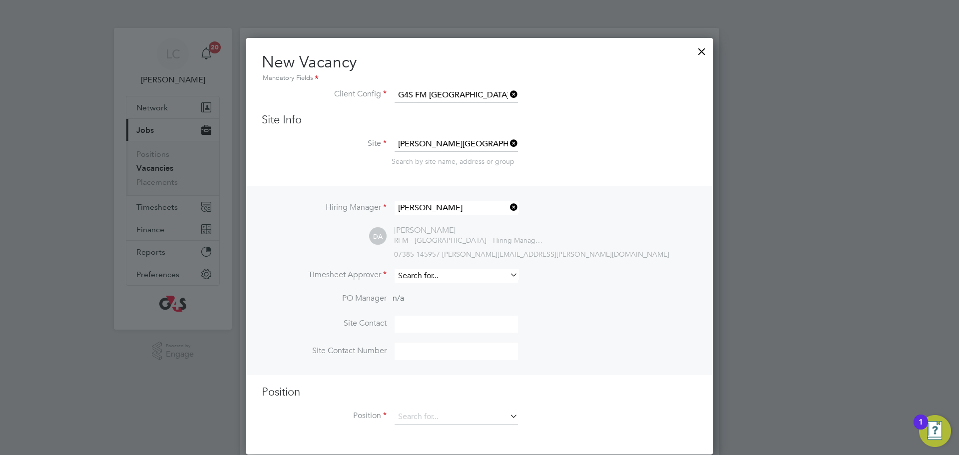
click at [434, 276] on input at bounding box center [456, 276] width 123 height 14
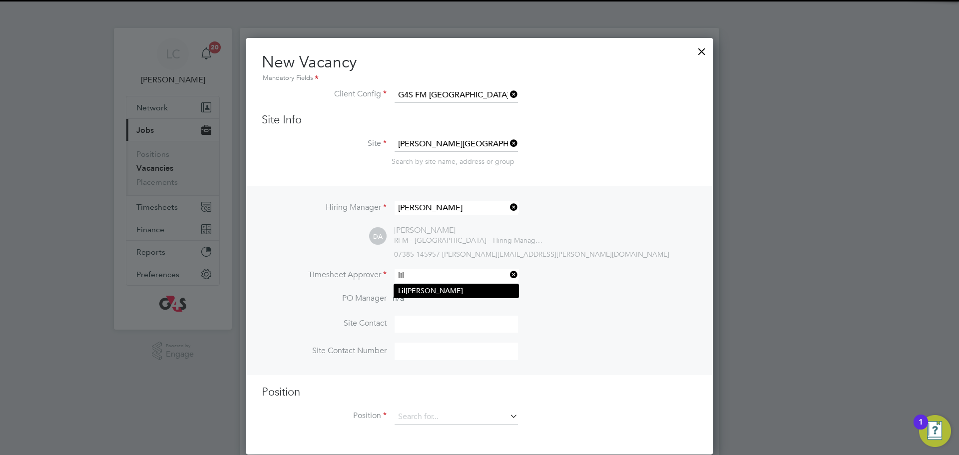
click at [422, 291] on li "[PERSON_NAME]" at bounding box center [456, 290] width 124 height 13
type input "[PERSON_NAME]"
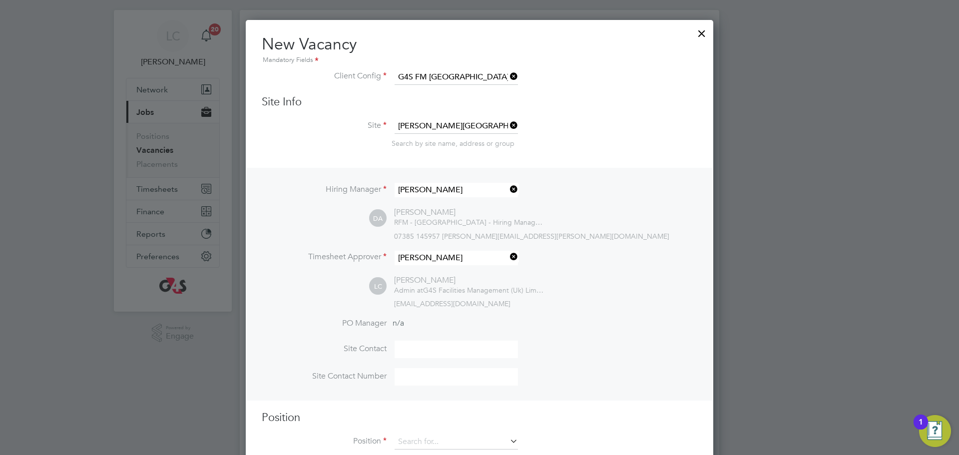
scroll to position [272, 0]
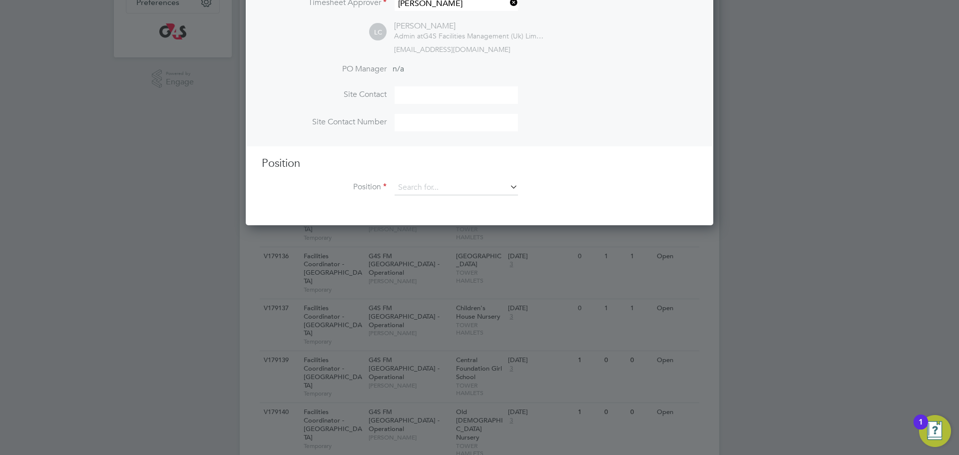
drag, startPoint x: 431, startPoint y: 175, endPoint x: 433, endPoint y: 180, distance: 5.2
click at [432, 175] on div "Position Position" at bounding box center [479, 180] width 435 height 49
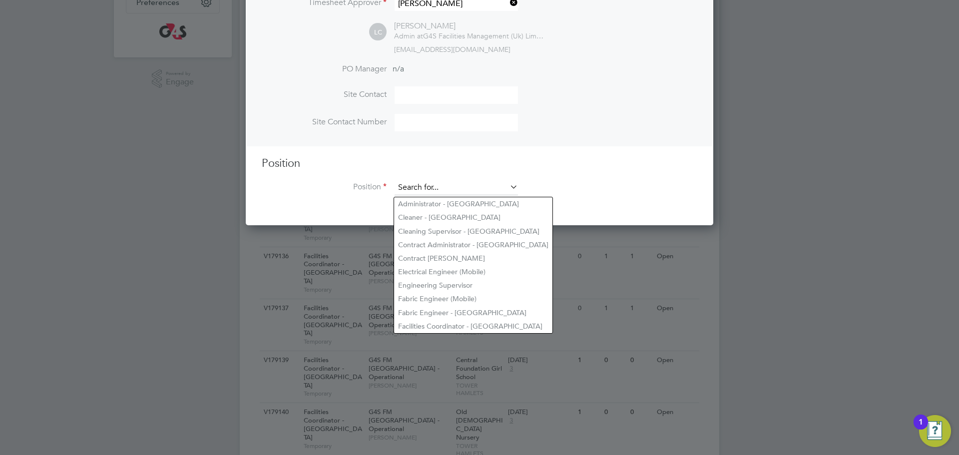
click at [435, 188] on input at bounding box center [456, 187] width 123 height 15
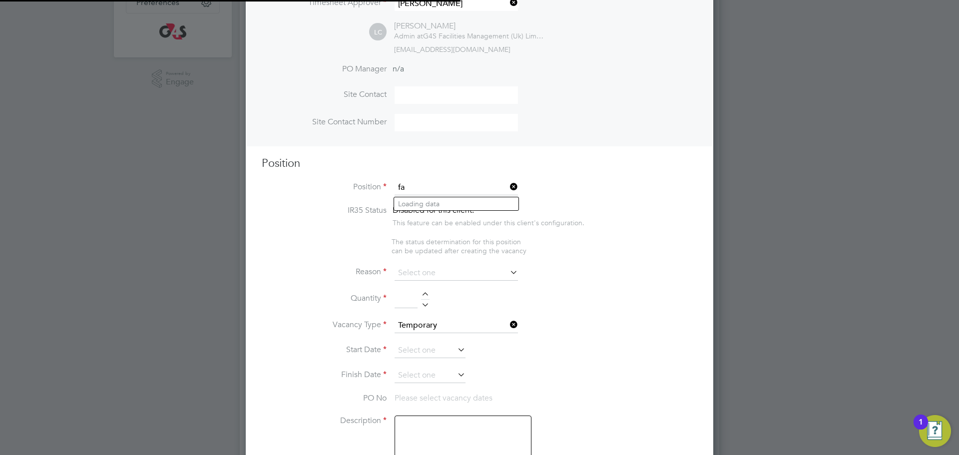
scroll to position [1560, 468]
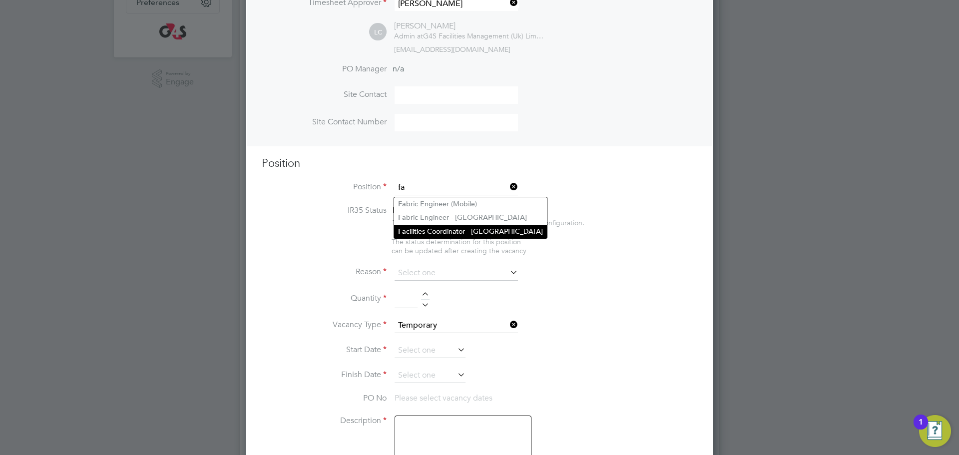
click at [440, 227] on li "Fa cilities Coordinator - [GEOGRAPHIC_DATA]" at bounding box center [470, 231] width 153 height 13
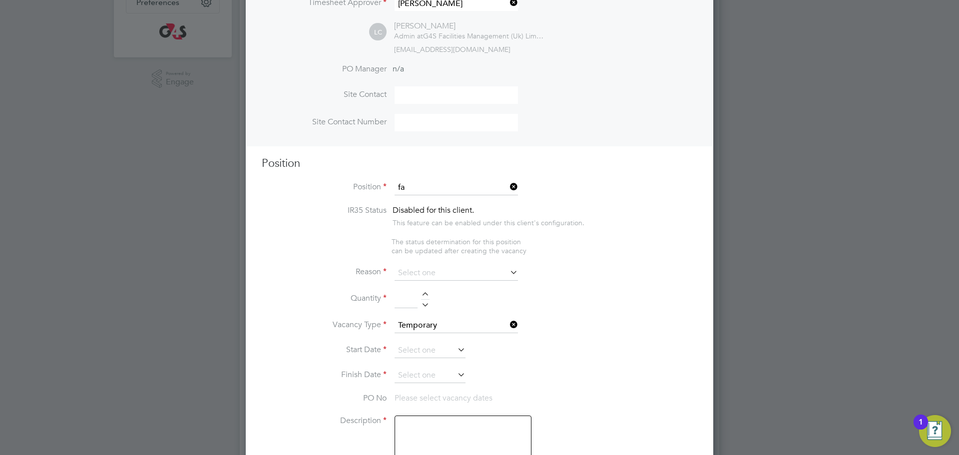
type input "Facilities Coordinator - [GEOGRAPHIC_DATA]"
type textarea "**Lor Ipsumdo:** Sit Ametconsec Adipiscinge (SE) doei te inci ut lab E5D Magnaa…"
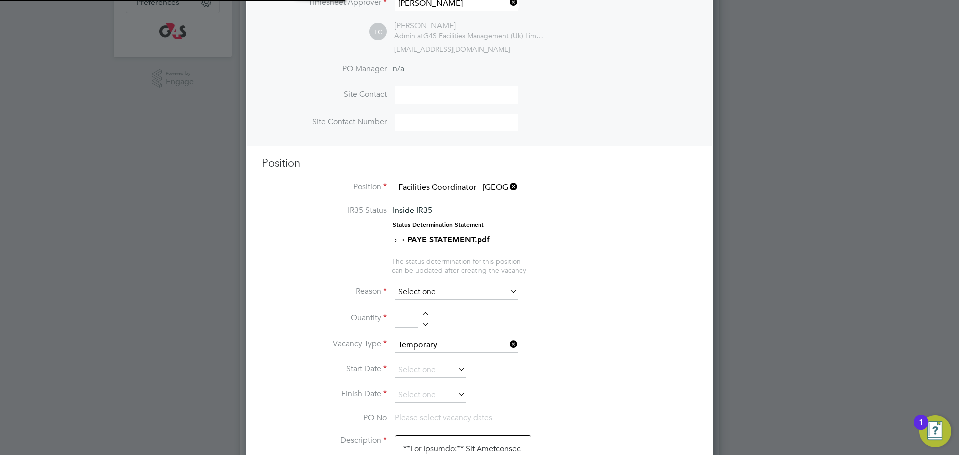
scroll to position [29, 52]
drag, startPoint x: 454, startPoint y: 294, endPoint x: 457, endPoint y: 299, distance: 5.1
click at [454, 295] on input at bounding box center [456, 292] width 123 height 15
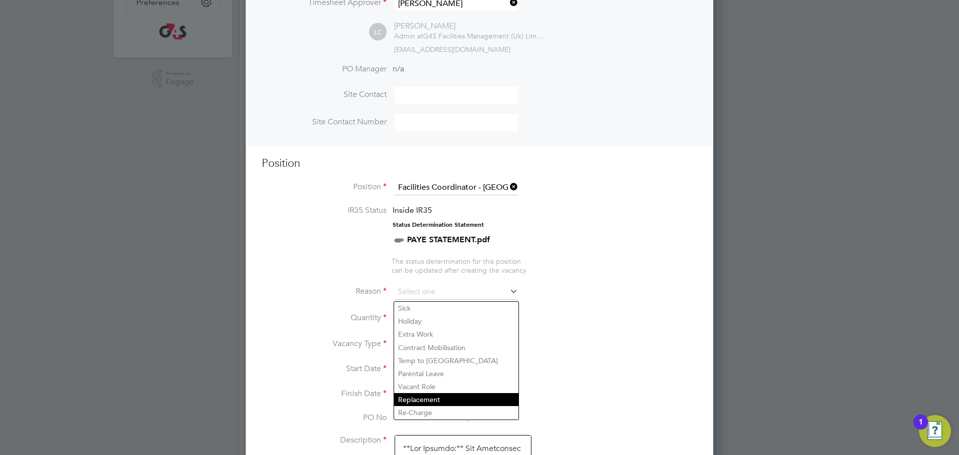
scroll to position [277, 0]
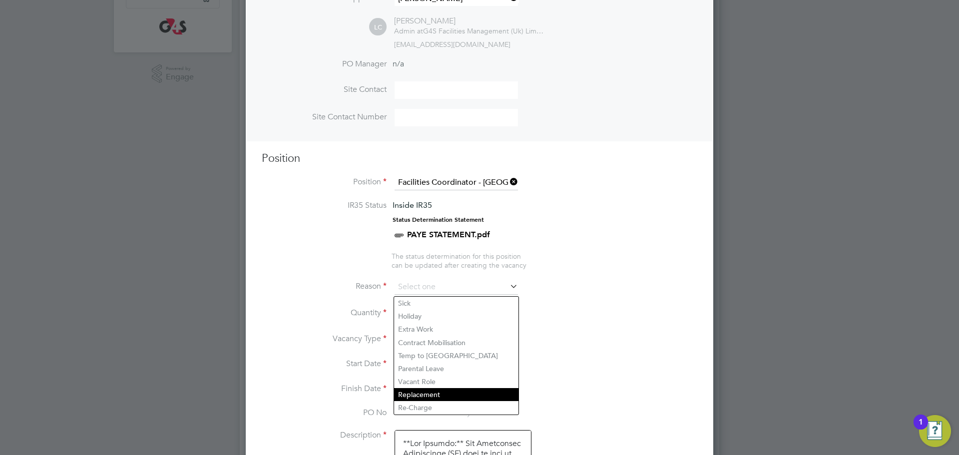
click at [449, 396] on li "Replacement" at bounding box center [456, 394] width 124 height 13
type input "Replacement"
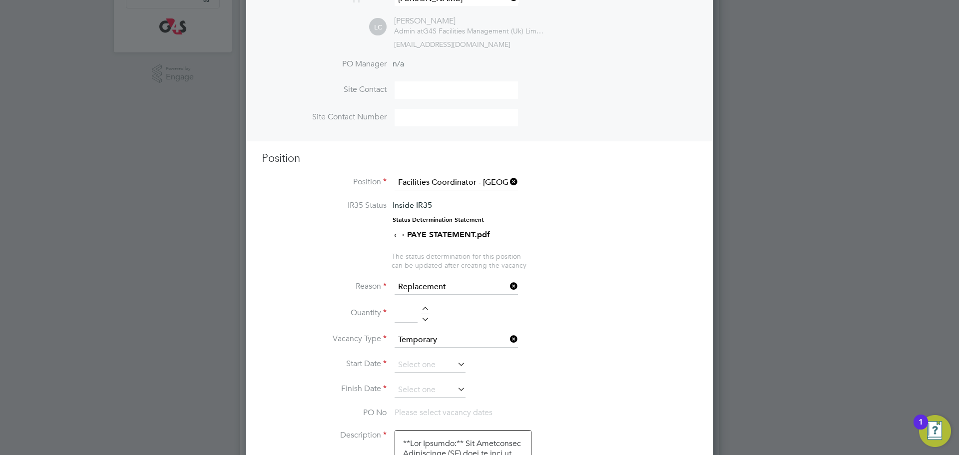
click at [423, 310] on div at bounding box center [425, 310] width 8 height 7
type input "1"
click at [435, 363] on input at bounding box center [430, 365] width 71 height 15
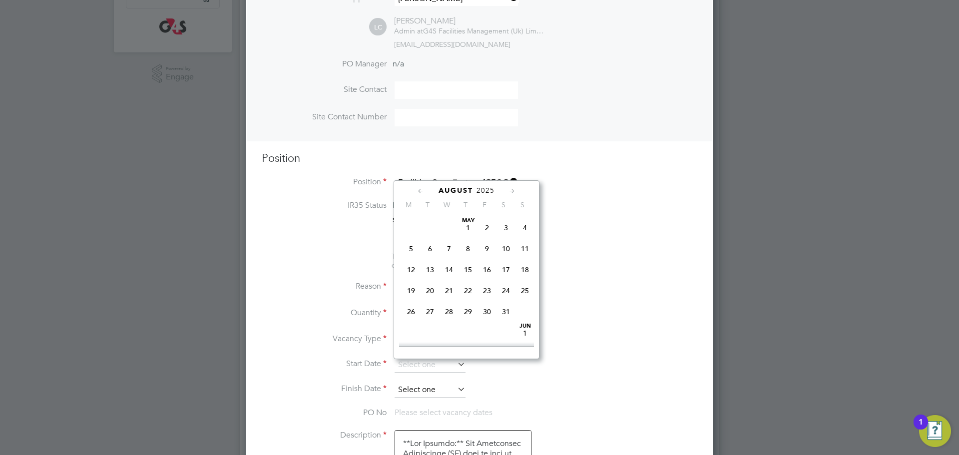
scroll to position [399, 0]
click at [450, 259] on span "27" at bounding box center [448, 249] width 19 height 19
type input "[DATE]"
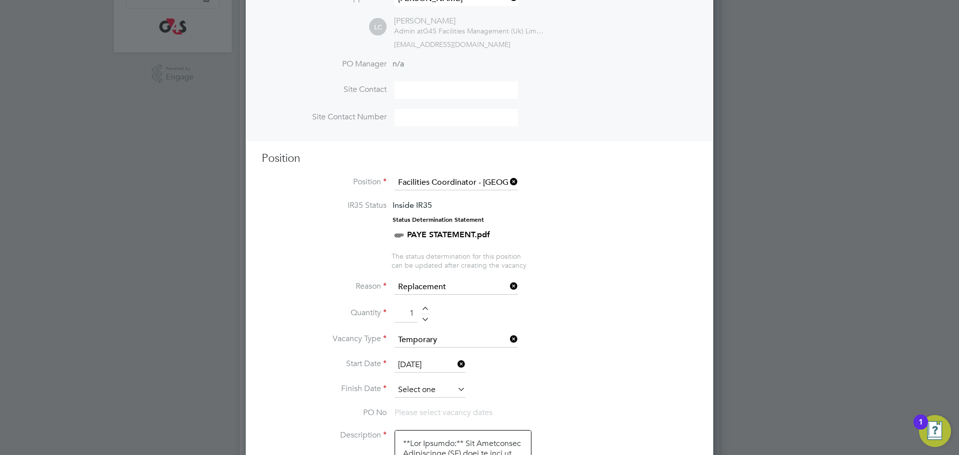
click at [439, 390] on input at bounding box center [430, 390] width 71 height 15
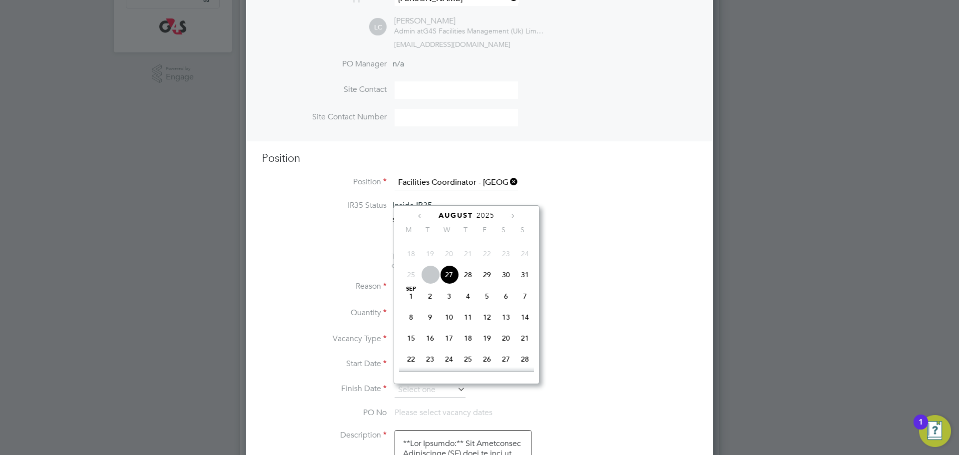
click at [450, 284] on span "27" at bounding box center [448, 274] width 19 height 19
type input "[DATE]"
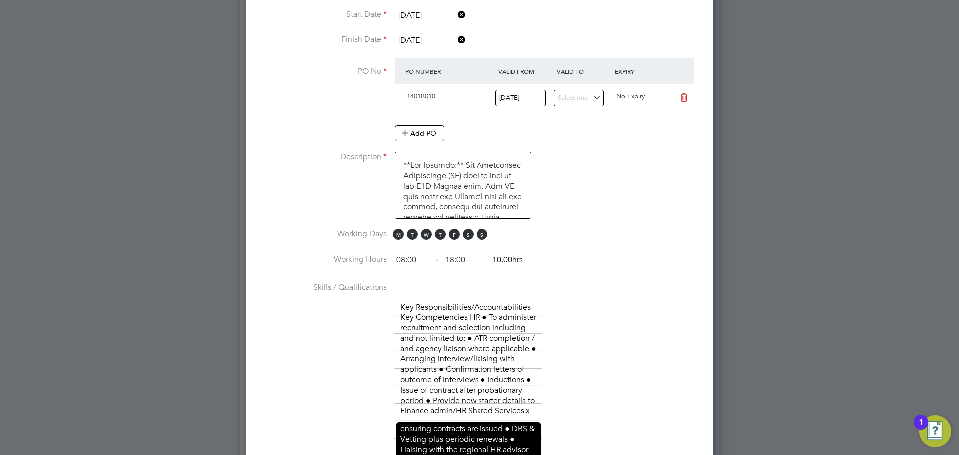
scroll to position [689, 0]
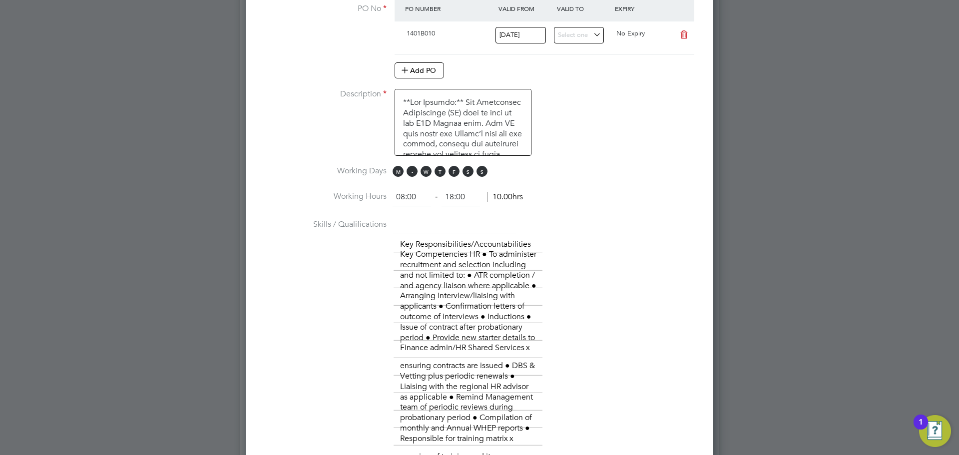
drag, startPoint x: 396, startPoint y: 171, endPoint x: 411, endPoint y: 174, distance: 15.2
click at [398, 172] on span "M" at bounding box center [398, 171] width 11 height 11
drag, startPoint x: 411, startPoint y: 174, endPoint x: 427, endPoint y: 175, distance: 15.5
click at [414, 175] on span "T" at bounding box center [412, 171] width 11 height 11
drag, startPoint x: 439, startPoint y: 174, endPoint x: 480, endPoint y: 168, distance: 41.4
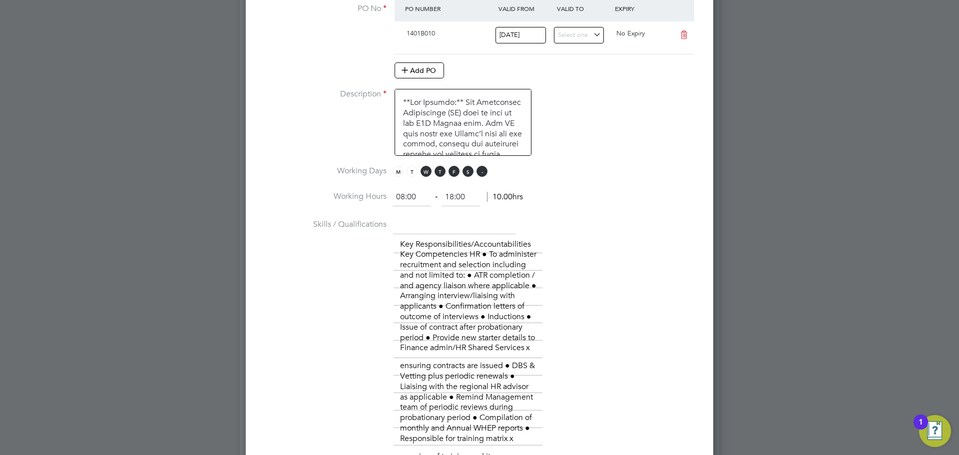
click at [440, 174] on span "T" at bounding box center [439, 171] width 11 height 11
drag, startPoint x: 452, startPoint y: 173, endPoint x: 467, endPoint y: 173, distance: 15.0
click at [457, 173] on span "F" at bounding box center [453, 171] width 11 height 11
drag, startPoint x: 468, startPoint y: 173, endPoint x: 480, endPoint y: 172, distance: 12.0
click at [470, 174] on span "S" at bounding box center [467, 171] width 11 height 11
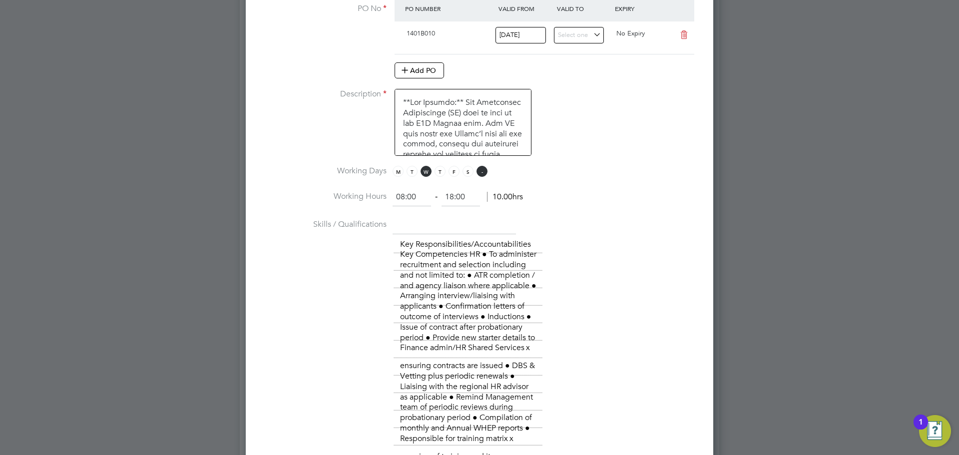
click at [480, 172] on span "S" at bounding box center [481, 171] width 11 height 11
drag, startPoint x: 421, startPoint y: 196, endPoint x: 376, endPoint y: 198, distance: 45.5
click at [376, 198] on li "Working Hours 08:00 ‐ 18:00 10.00hrs" at bounding box center [479, 202] width 435 height 28
type input "07:00"
drag, startPoint x: 449, startPoint y: 196, endPoint x: 424, endPoint y: 197, distance: 25.5
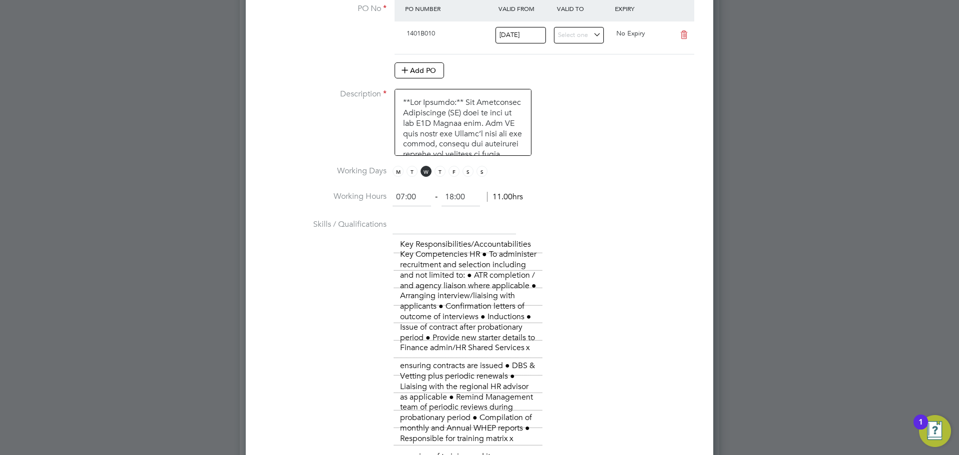
click at [424, 197] on ng-form "07:00 ‐ 18:00 11.00hrs" at bounding box center [458, 197] width 130 height 10
type input "17:00"
drag, startPoint x: 599, startPoint y: 188, endPoint x: 574, endPoint y: 198, distance: 26.4
click at [599, 188] on li "Working Days M T W T F S S" at bounding box center [479, 177] width 435 height 22
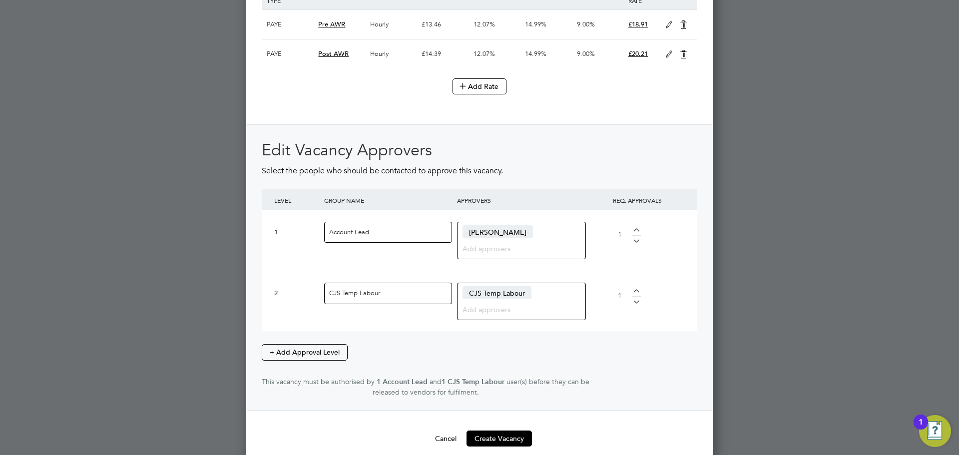
scroll to position [2187, 0]
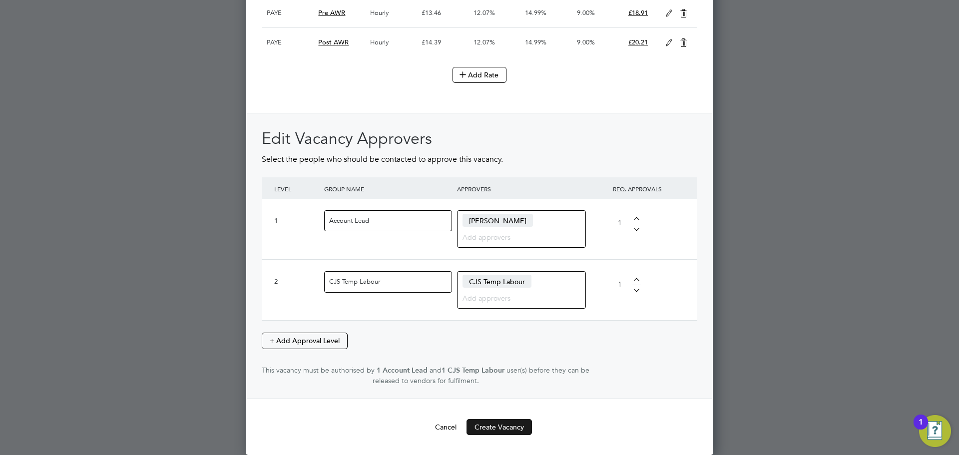
click at [494, 424] on button "Create Vacancy" at bounding box center [498, 427] width 65 height 16
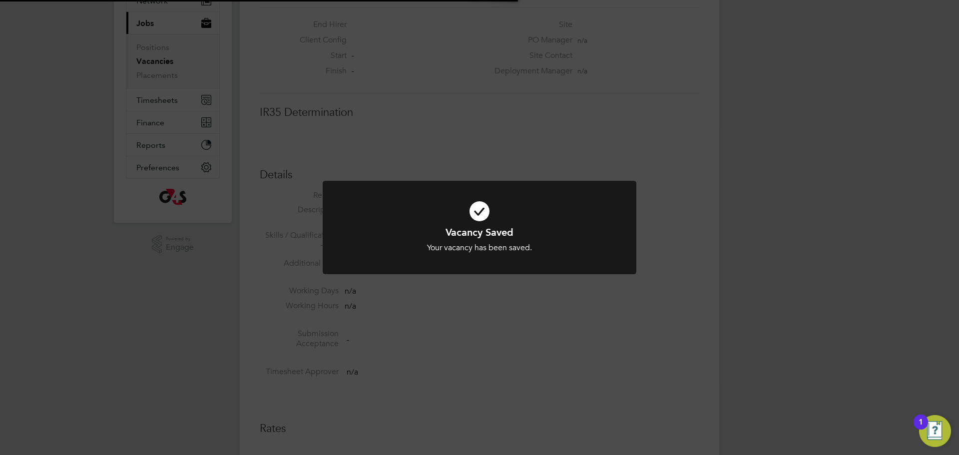
scroll to position [5, 5]
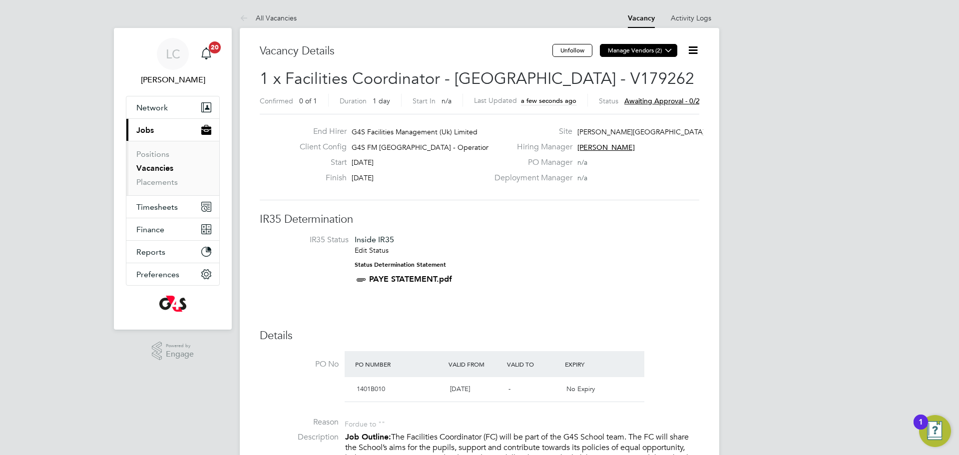
click at [651, 50] on button "Manage Vendors (2)" at bounding box center [638, 50] width 77 height 13
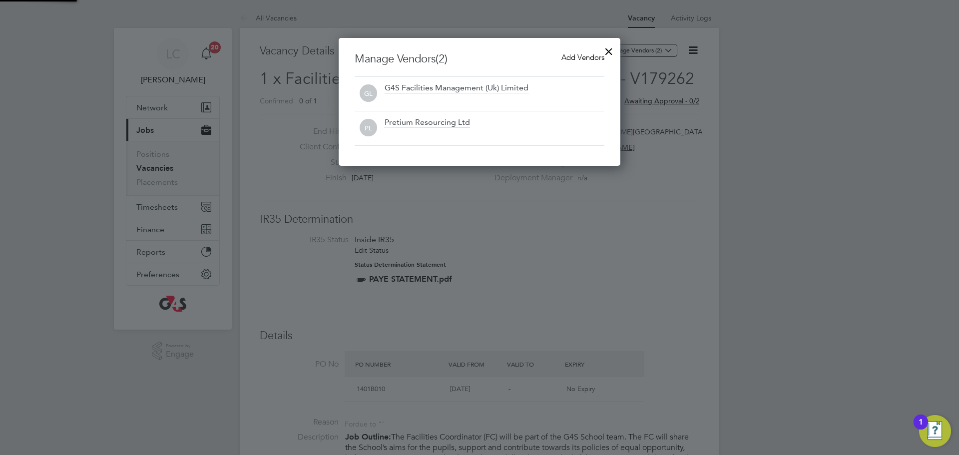
scroll to position [128, 282]
click at [571, 57] on span "Add Vendors" at bounding box center [582, 56] width 43 height 9
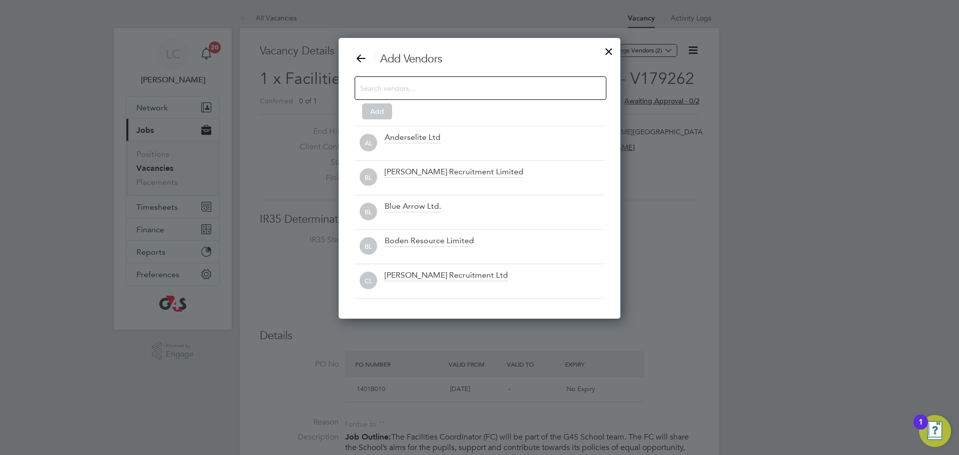
scroll to position [281, 282]
click at [469, 90] on input at bounding box center [472, 87] width 225 height 13
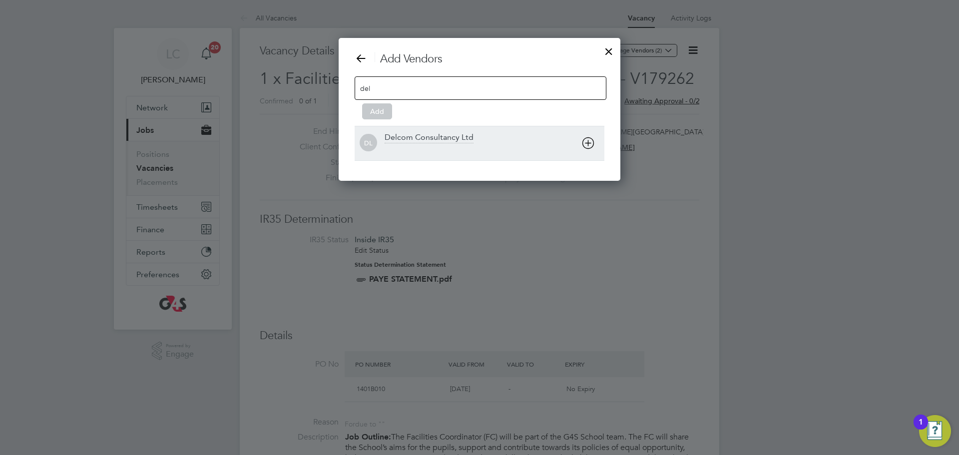
type input "del"
click at [427, 144] on div "Delcom Consultancy Ltd" at bounding box center [495, 143] width 220 height 22
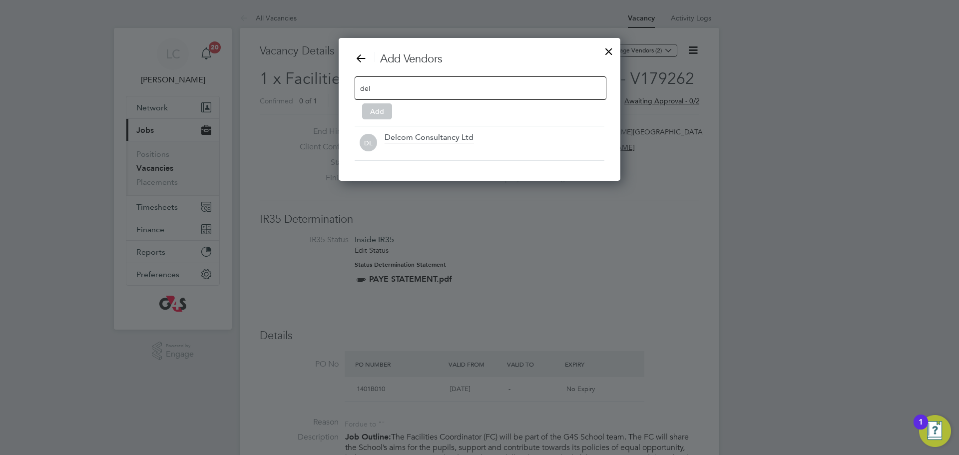
scroll to position [109, 282]
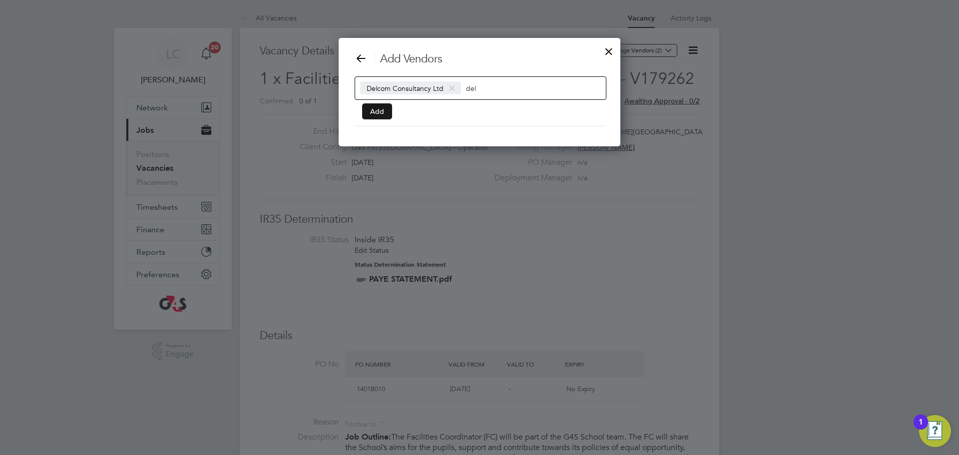
click at [383, 114] on button "Add" at bounding box center [377, 111] width 30 height 16
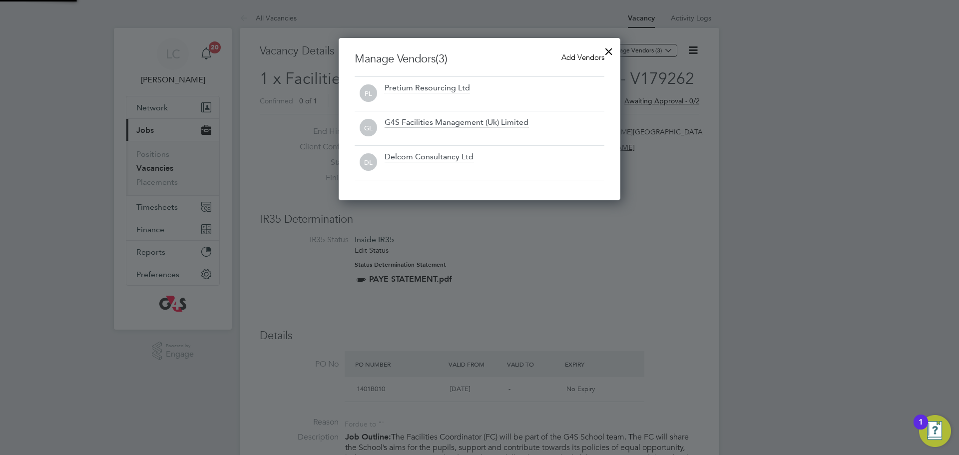
click at [605, 52] on div at bounding box center [609, 49] width 18 height 18
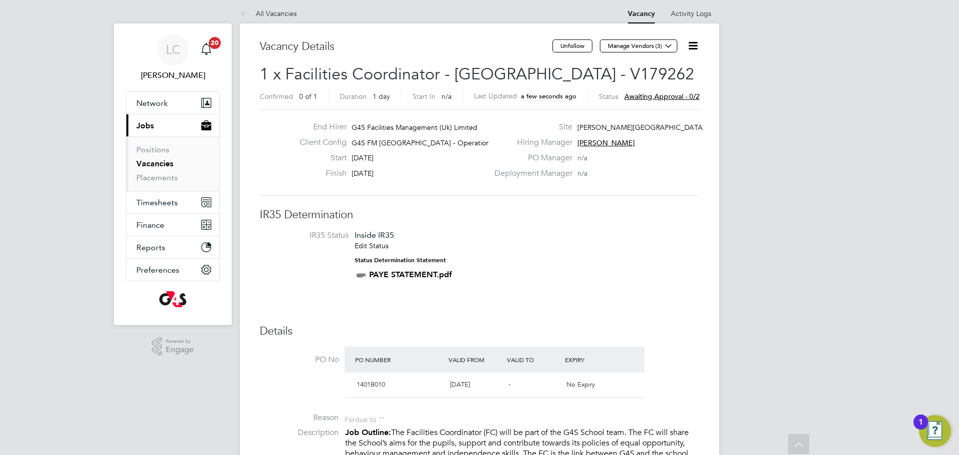
scroll to position [0, 0]
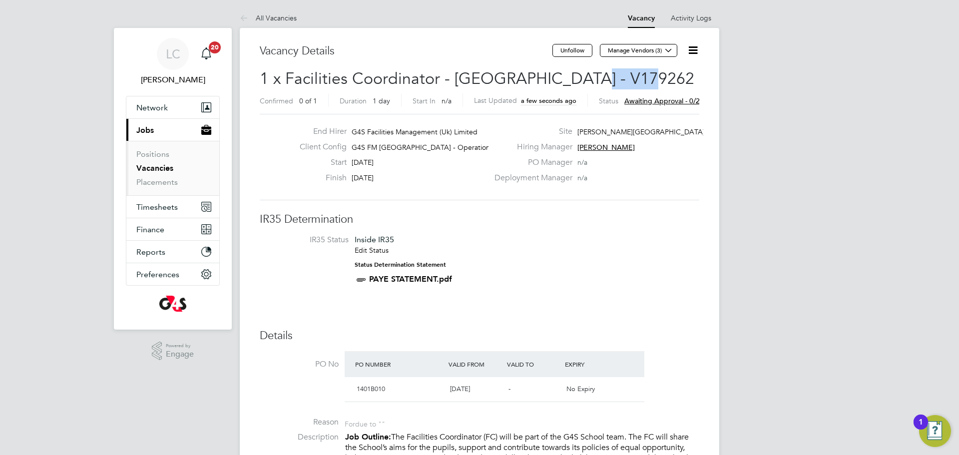
drag, startPoint x: 571, startPoint y: 80, endPoint x: 663, endPoint y: 69, distance: 93.0
click at [667, 71] on h2 "1 x Facilities Coordinator - [GEOGRAPHIC_DATA] - V179262 Confirmed 0 of 1 Durat…" at bounding box center [479, 89] width 439 height 42
copy span "V179262"
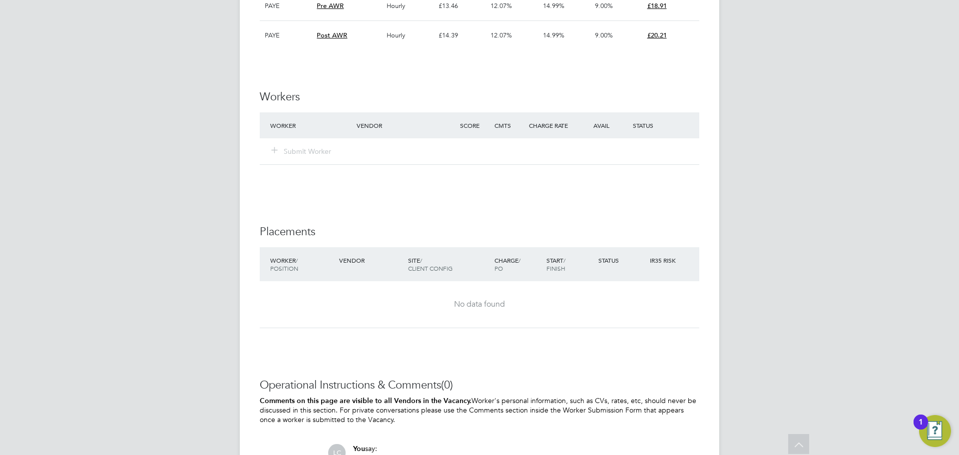
scroll to position [2479, 0]
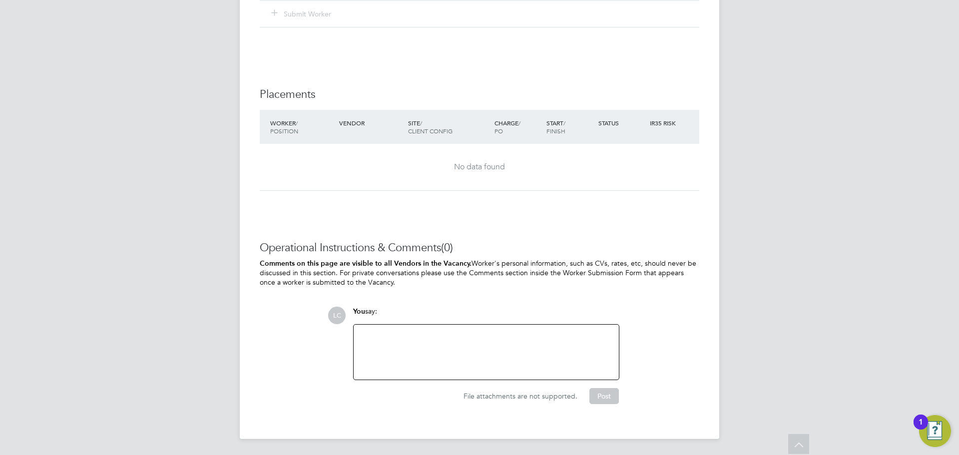
click at [453, 347] on div at bounding box center [486, 352] width 253 height 43
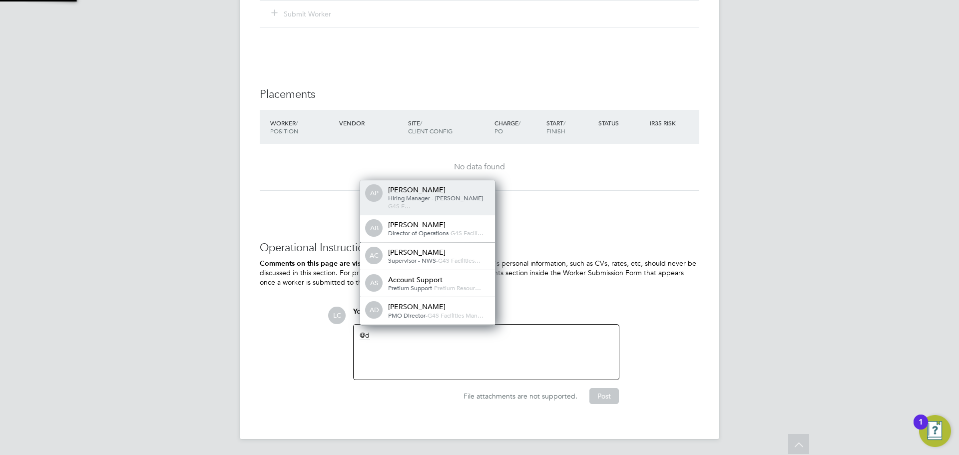
scroll to position [8, 100]
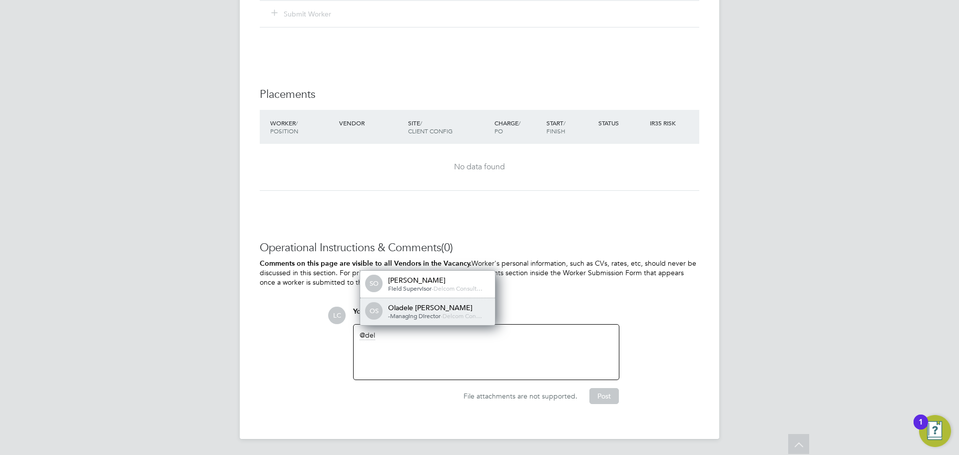
click at [449, 308] on div "Oladele [PERSON_NAME]" at bounding box center [438, 307] width 100 height 9
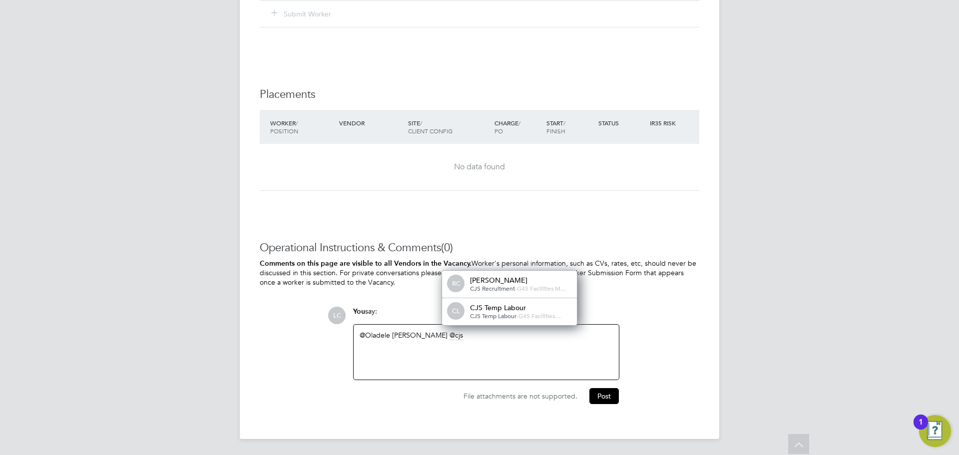
click at [479, 308] on div "CJS Temp Labour" at bounding box center [520, 307] width 100 height 9
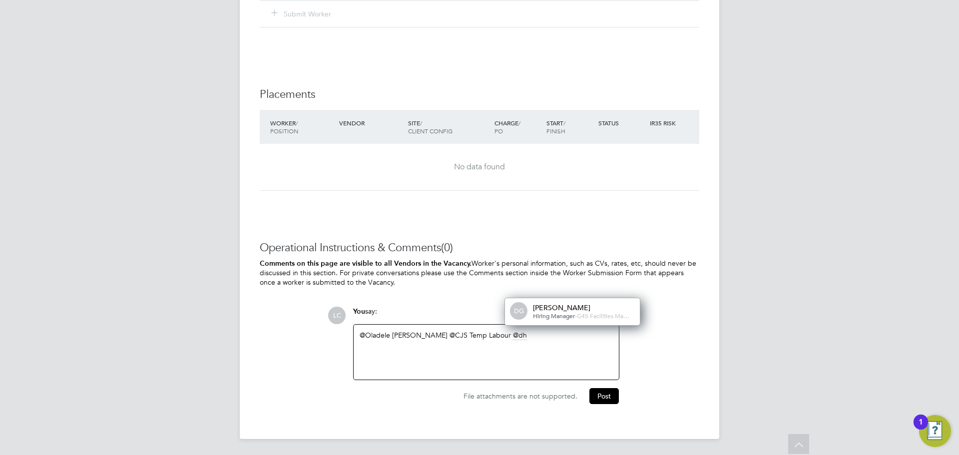
click at [599, 312] on div "Hiring Manager - G4S Facilities Ma…" at bounding box center [583, 316] width 100 height 8
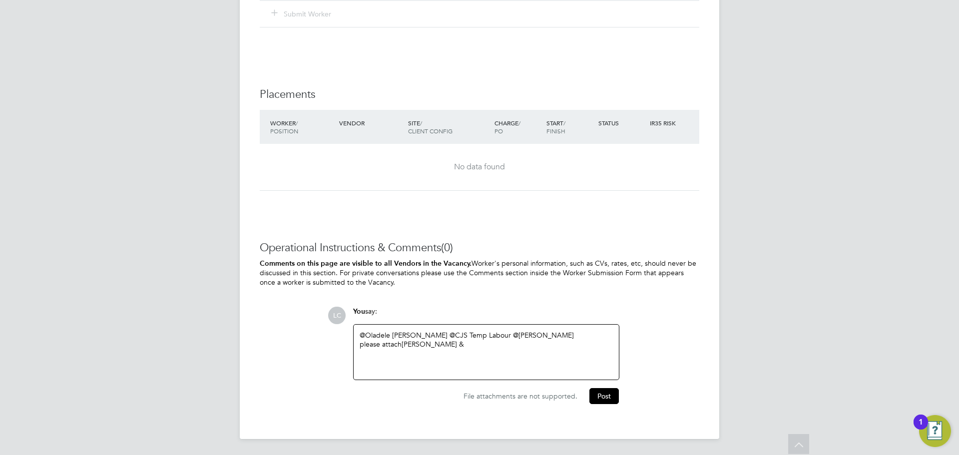
click at [515, 345] on div "please attach [PERSON_NAME] &" at bounding box center [486, 344] width 253 height 9
click at [387, 361] on div "Wed - Fri 07:00-17:00" at bounding box center [486, 362] width 253 height 9
click at [611, 397] on button "Post" at bounding box center [603, 399] width 29 height 16
